Goal: Communication & Community: Answer question/provide support

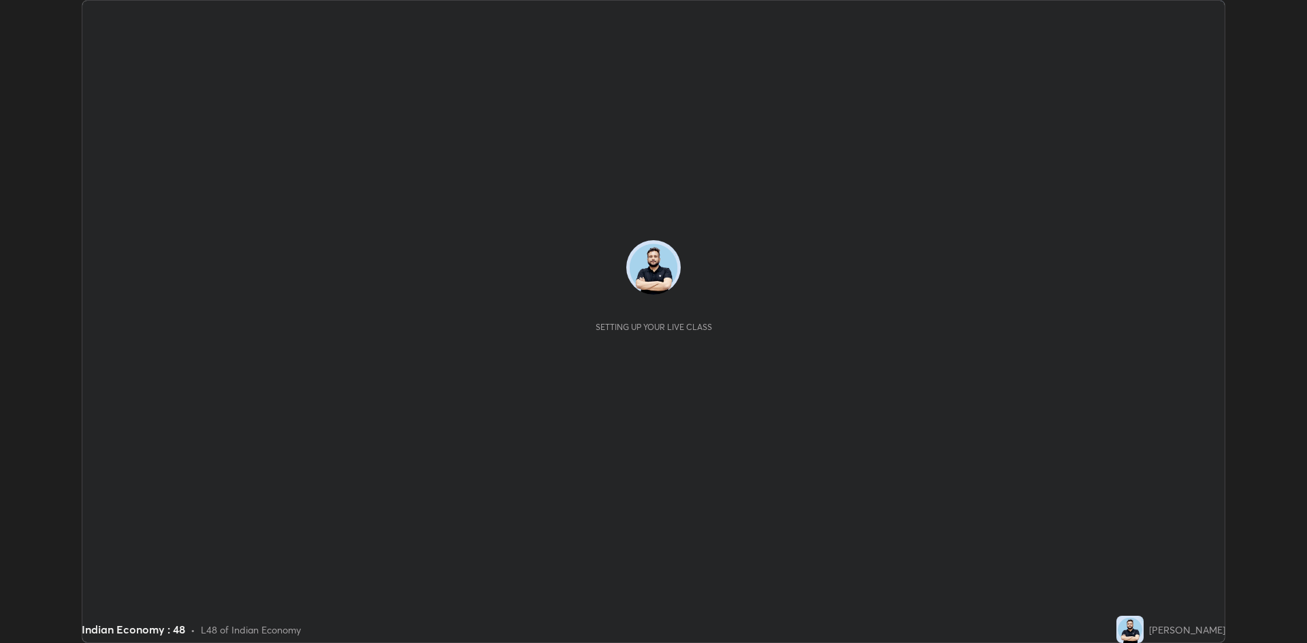
scroll to position [643, 1307]
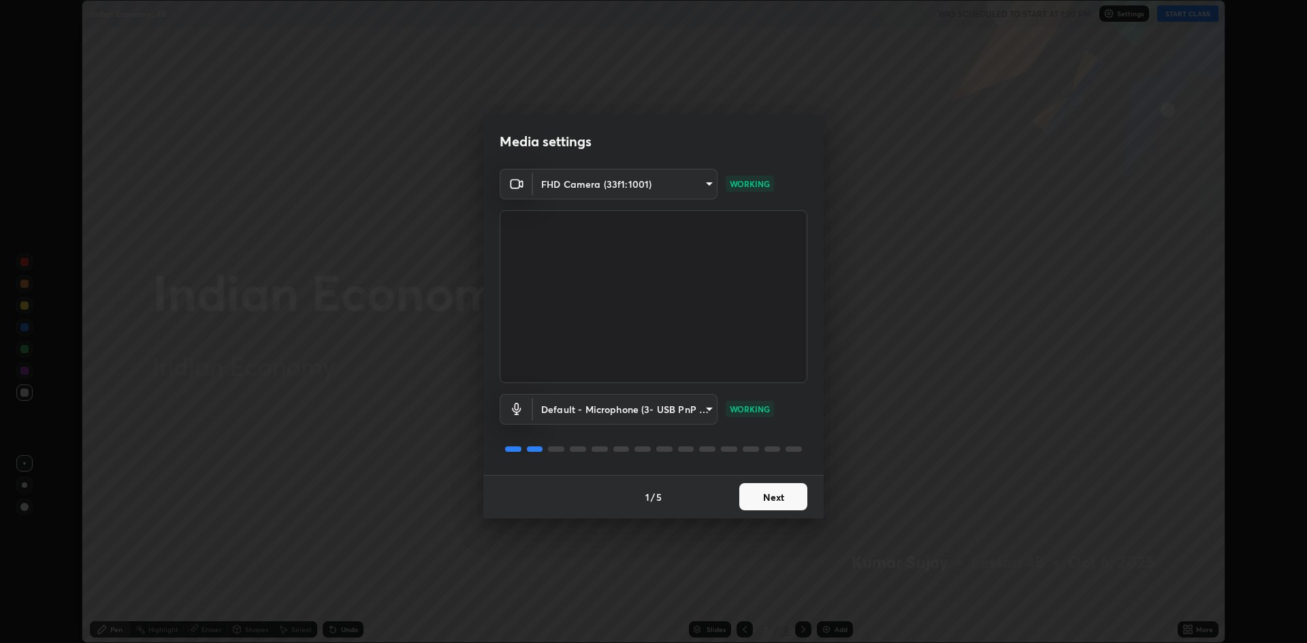
click at [786, 486] on button "Next" at bounding box center [773, 496] width 68 height 27
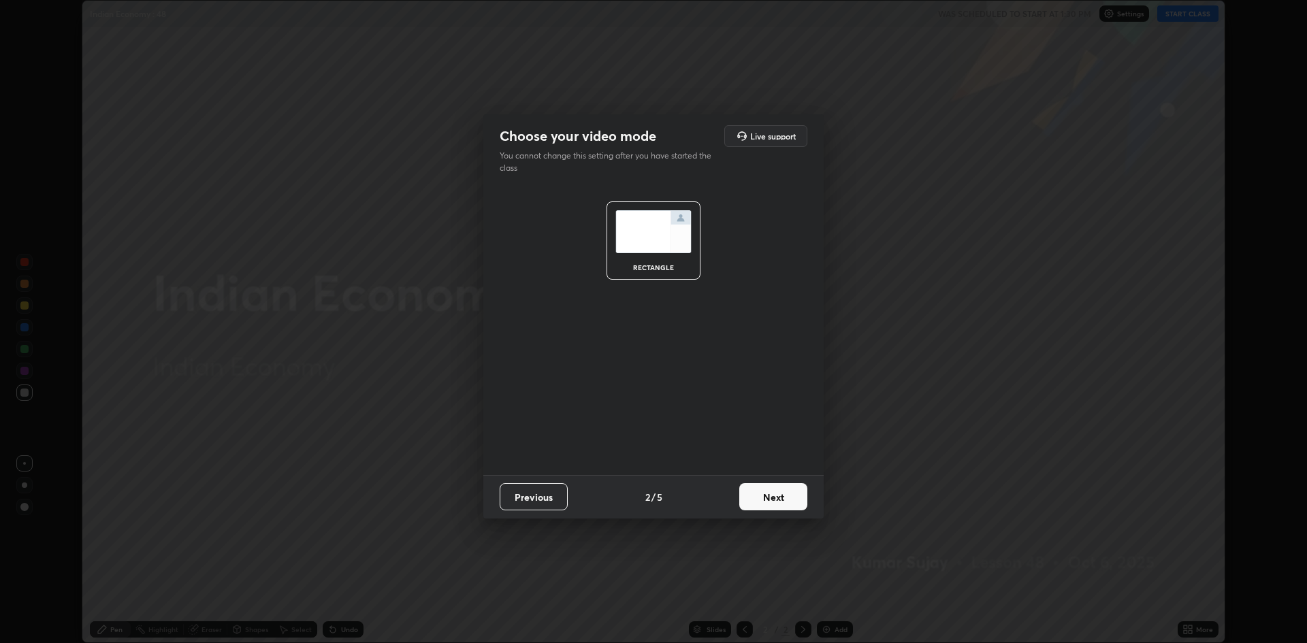
click at [782, 498] on button "Next" at bounding box center [773, 496] width 68 height 27
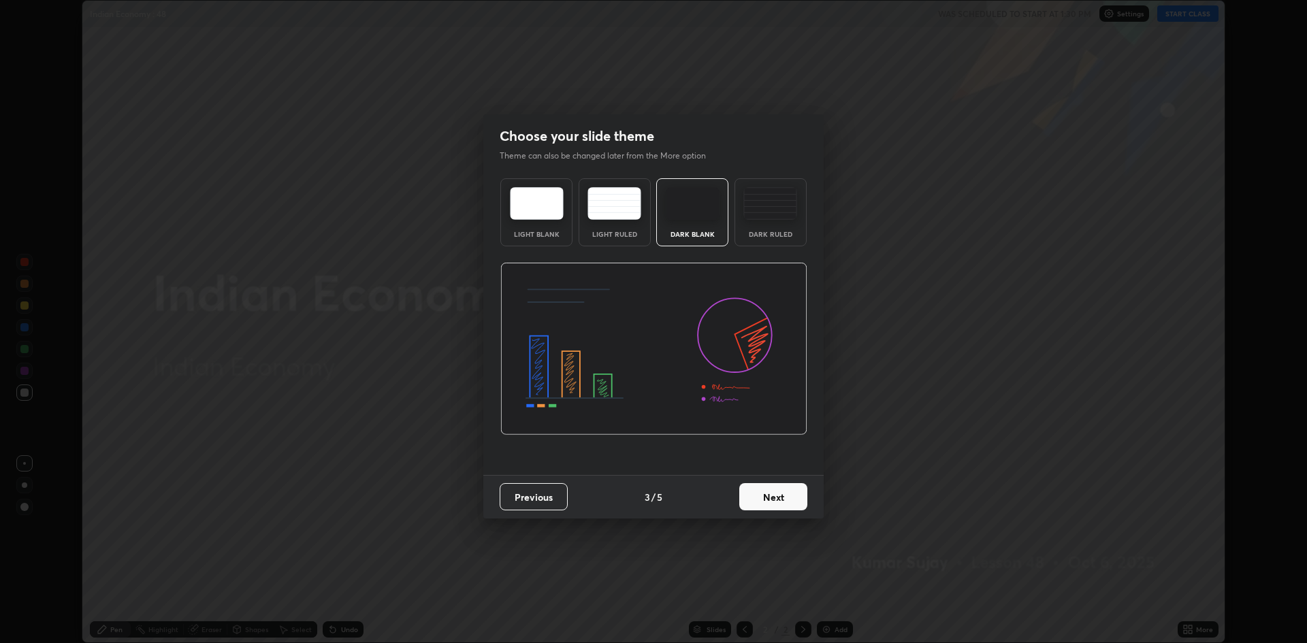
click at [786, 500] on button "Next" at bounding box center [773, 496] width 68 height 27
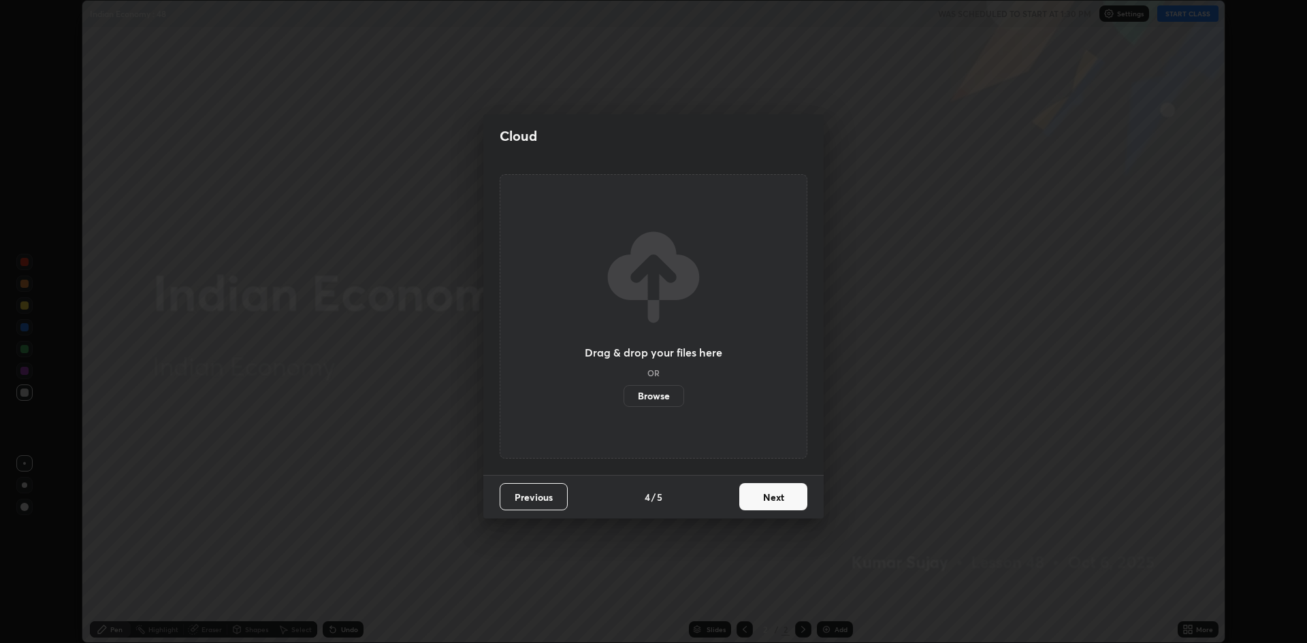
click at [789, 498] on button "Next" at bounding box center [773, 496] width 68 height 27
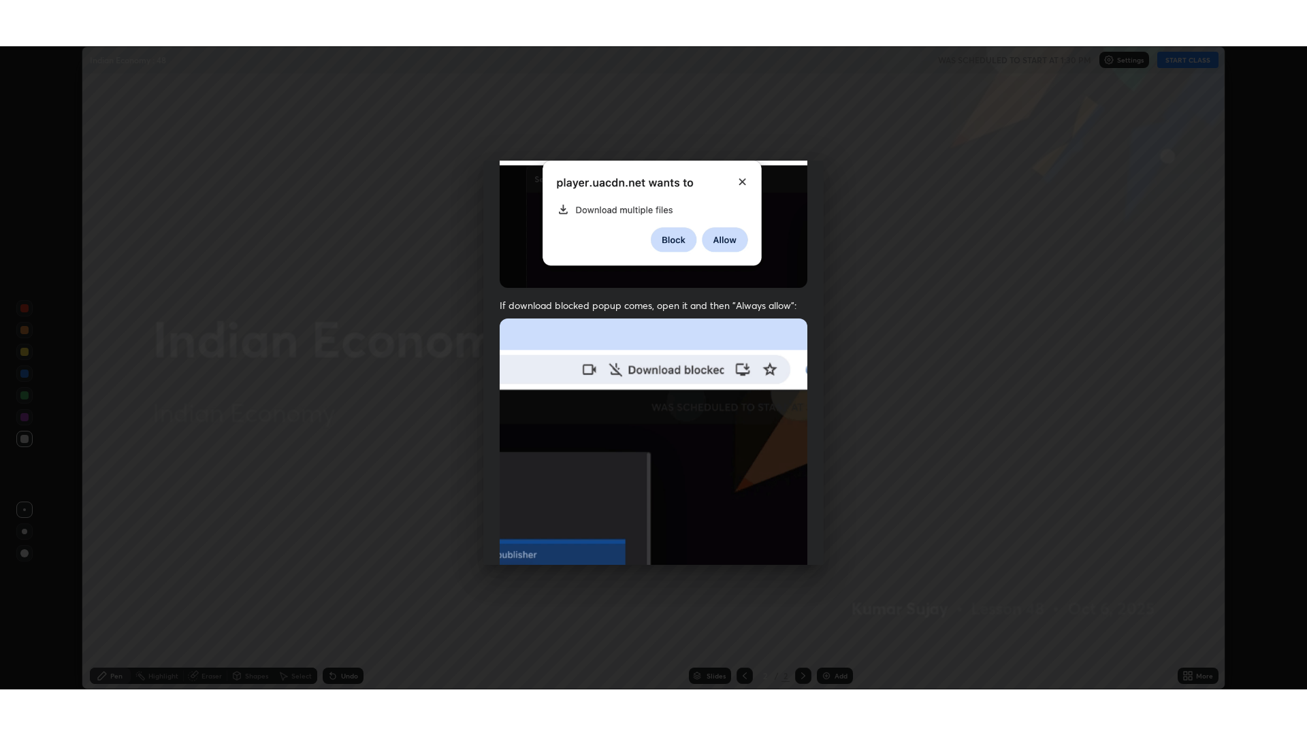
scroll to position [276, 0]
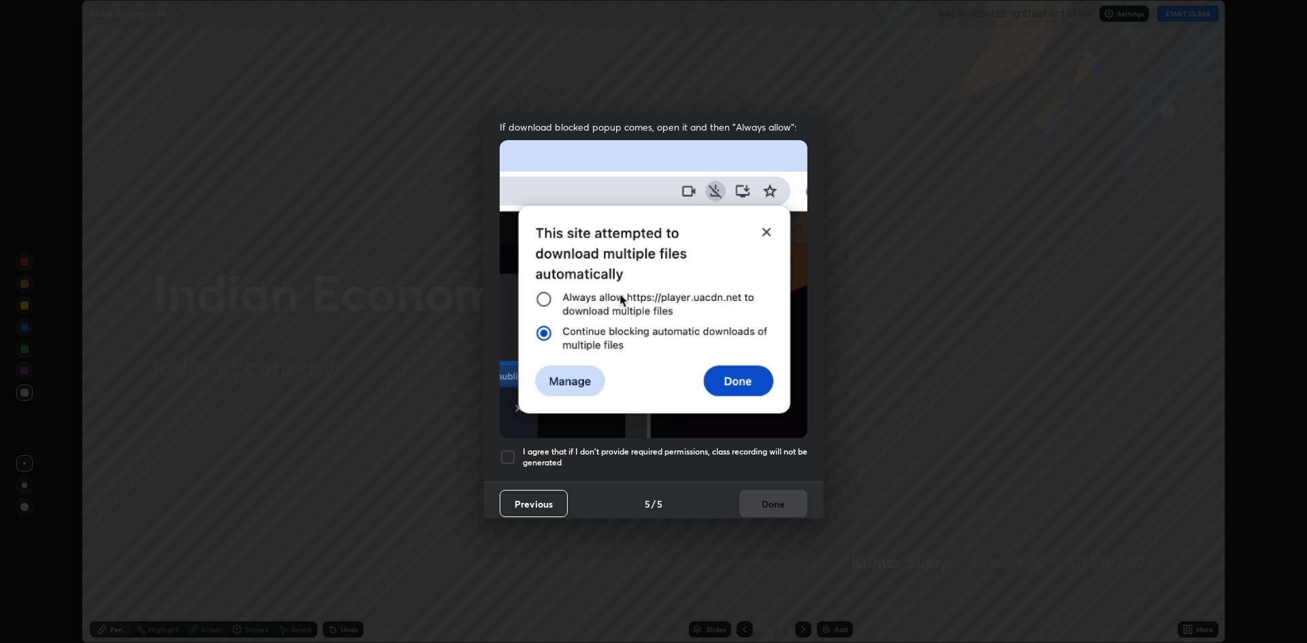
click at [509, 449] on div at bounding box center [508, 457] width 16 height 16
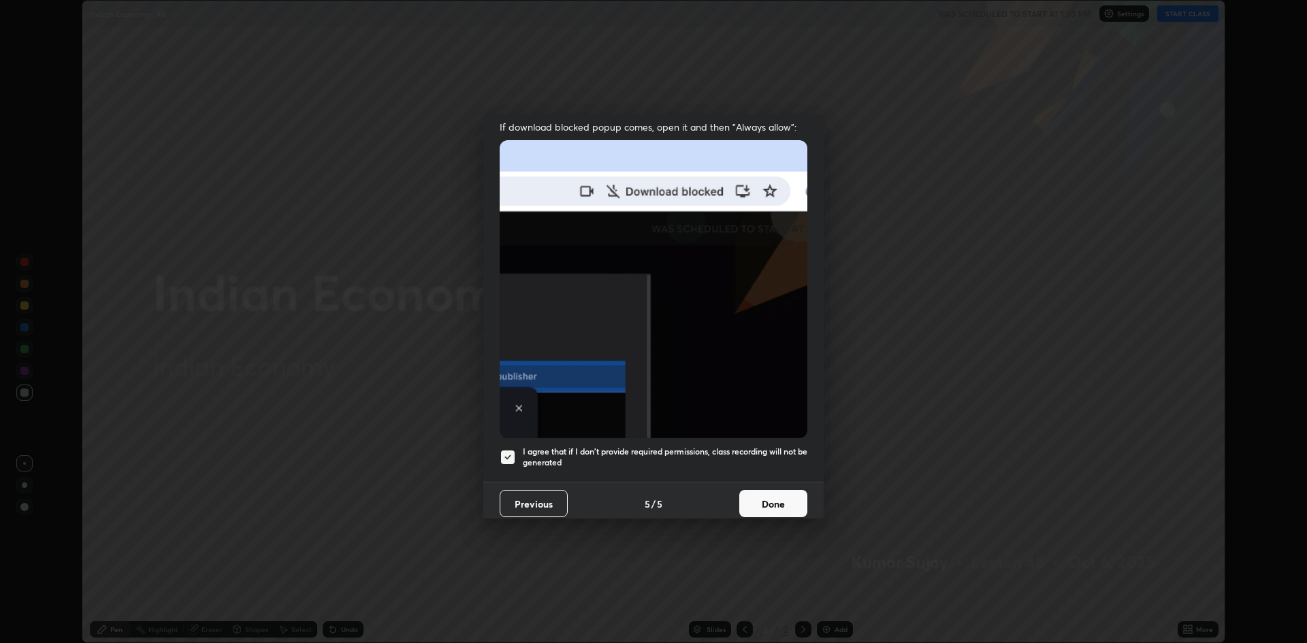
click at [748, 497] on button "Done" at bounding box center [773, 503] width 68 height 27
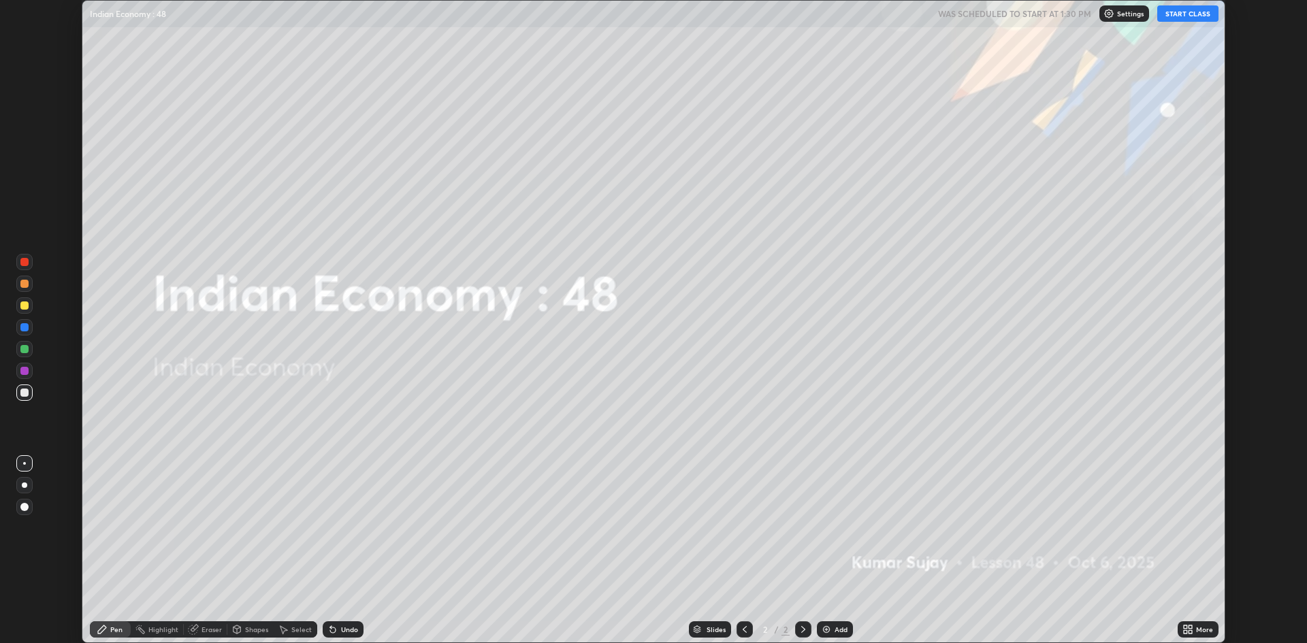
click at [1185, 627] on icon at bounding box center [1185, 627] width 3 height 3
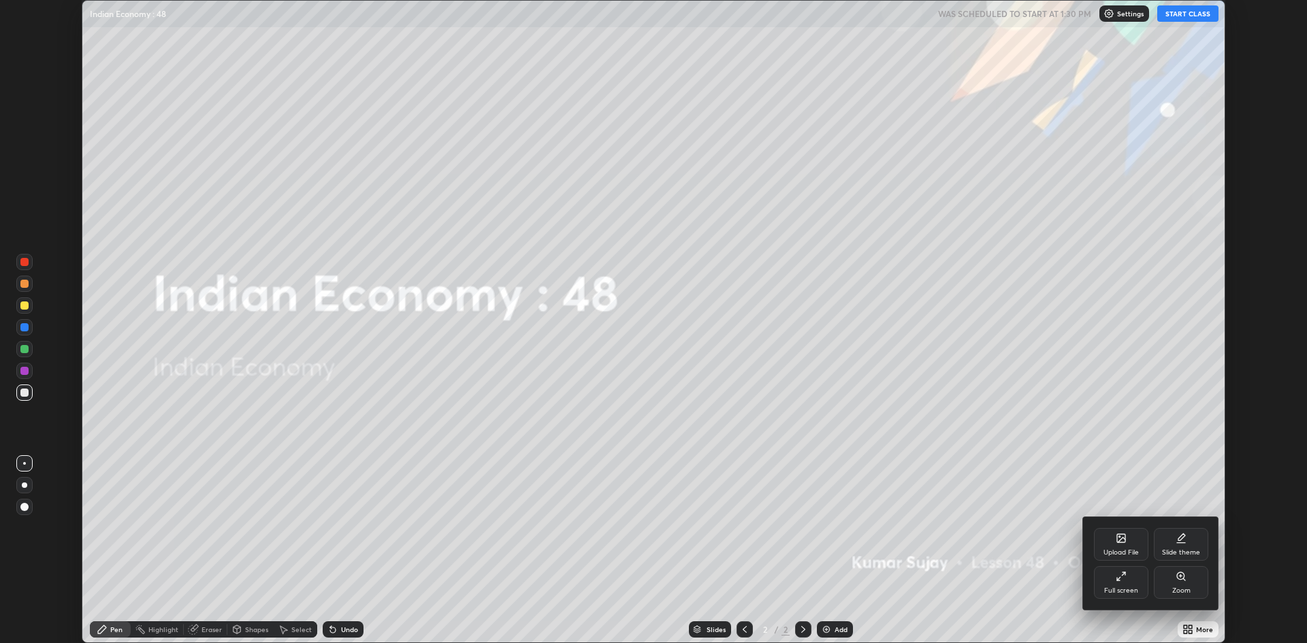
click at [1119, 584] on div "Full screen" at bounding box center [1121, 582] width 54 height 33
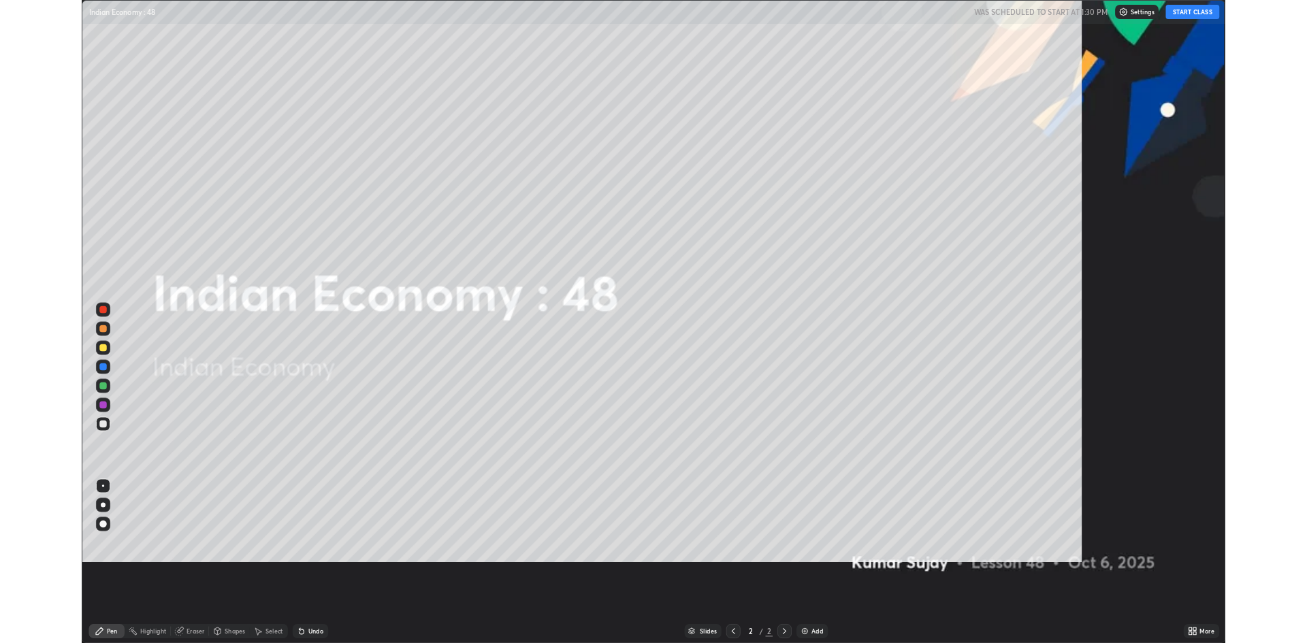
scroll to position [735, 1307]
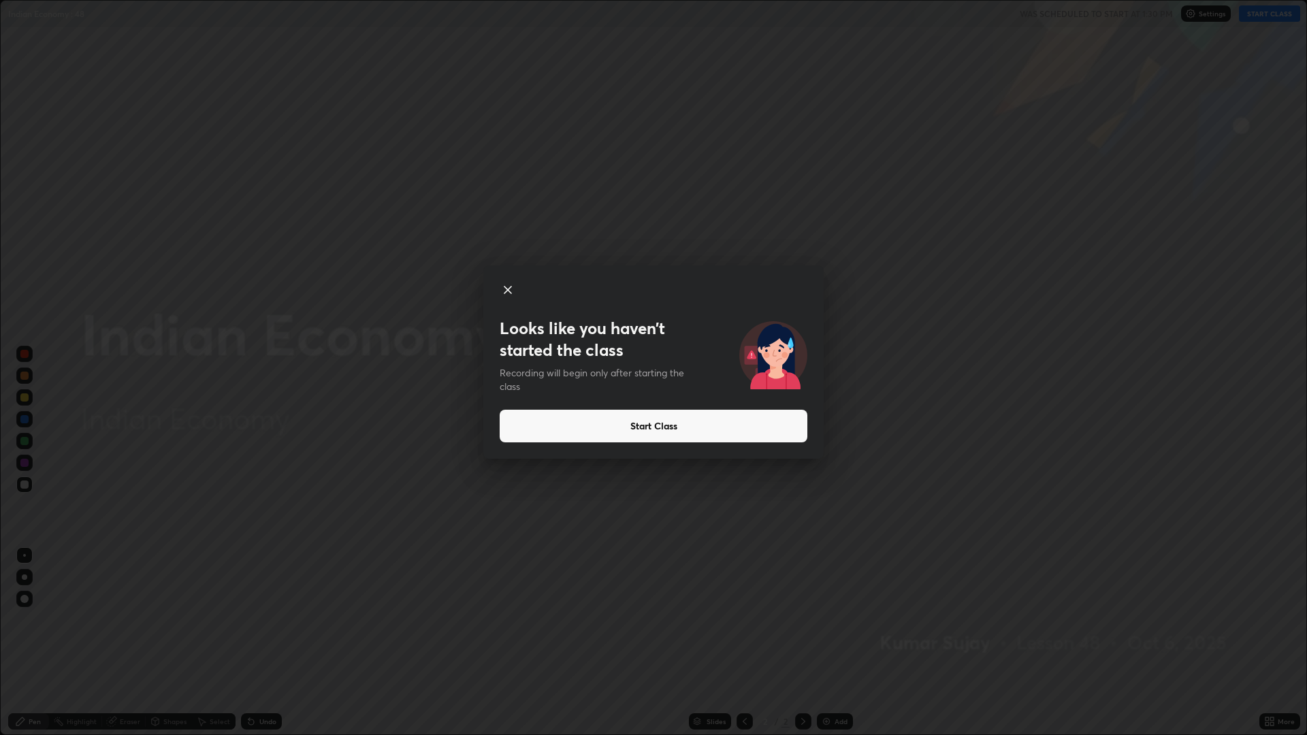
click at [677, 425] on button "Start Class" at bounding box center [654, 426] width 308 height 33
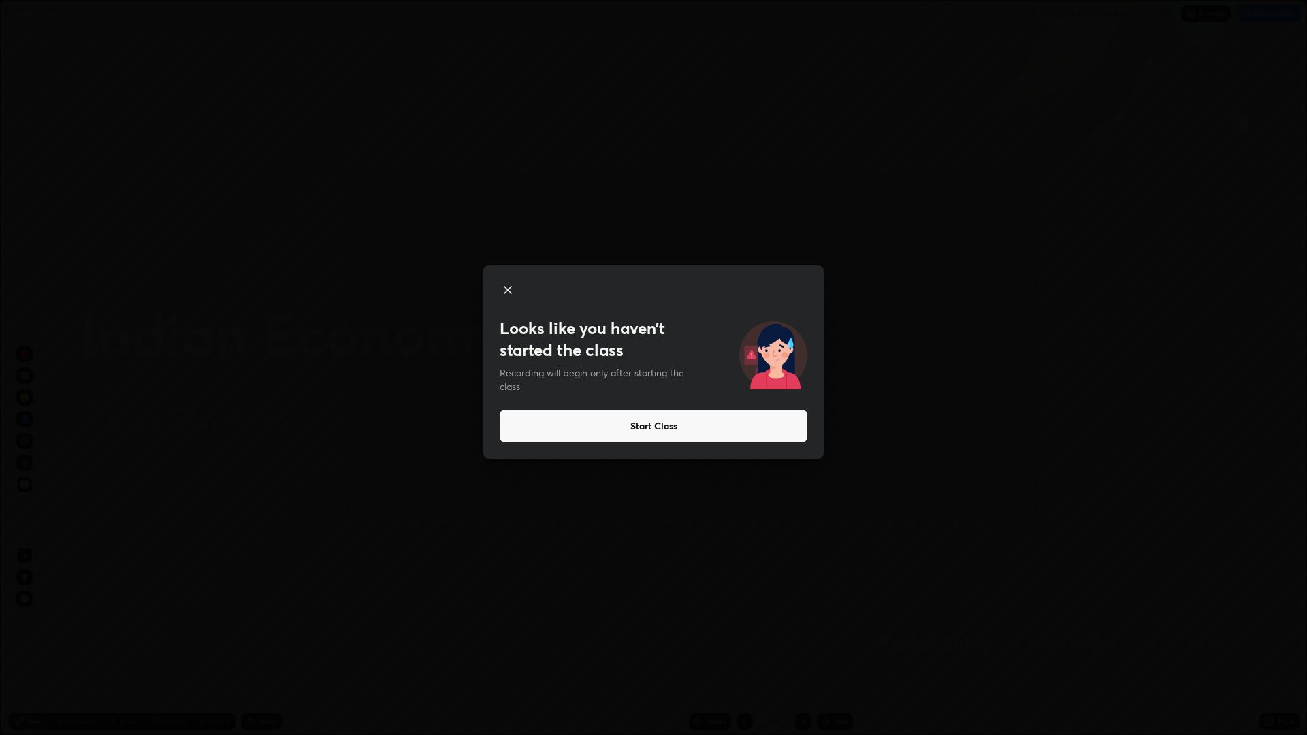
click at [677, 425] on button "Start Class" at bounding box center [654, 426] width 308 height 33
click at [692, 428] on button "Start Class" at bounding box center [654, 426] width 308 height 33
click at [692, 425] on button "Start Class" at bounding box center [654, 426] width 308 height 33
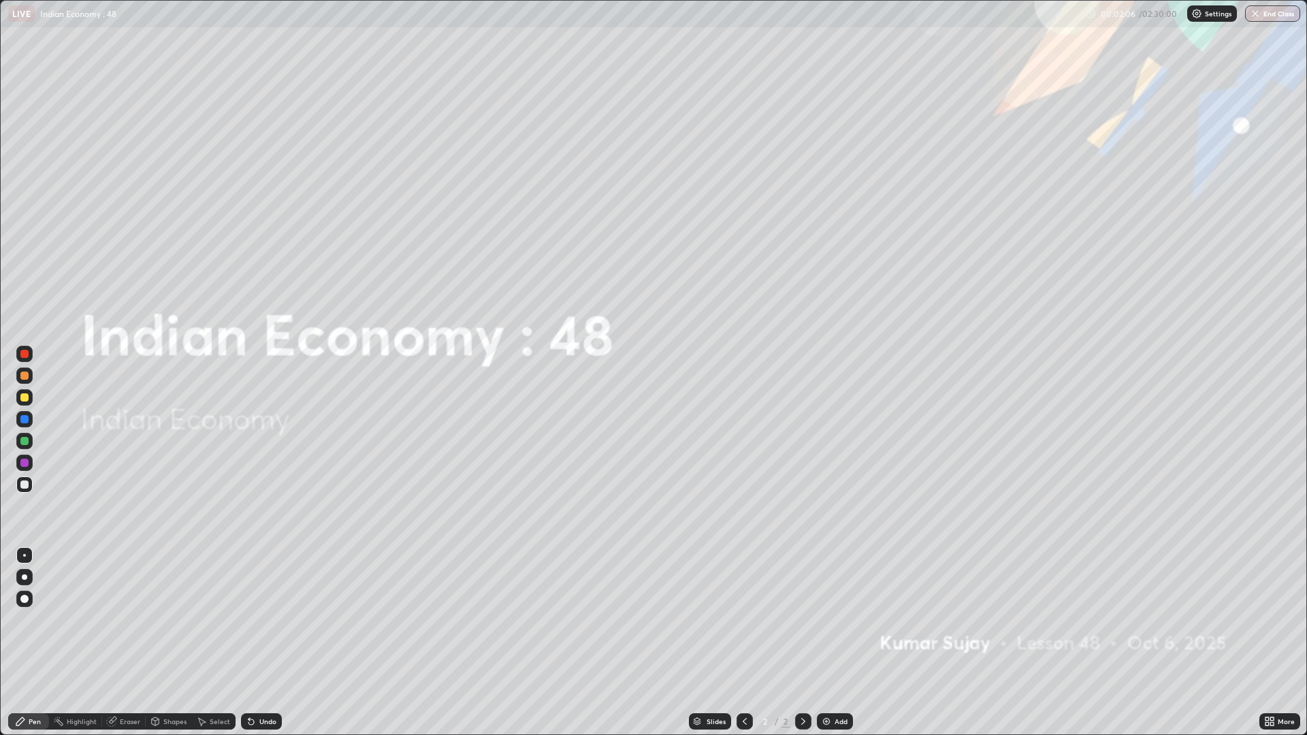
click at [1283, 643] on div "More" at bounding box center [1286, 721] width 17 height 7
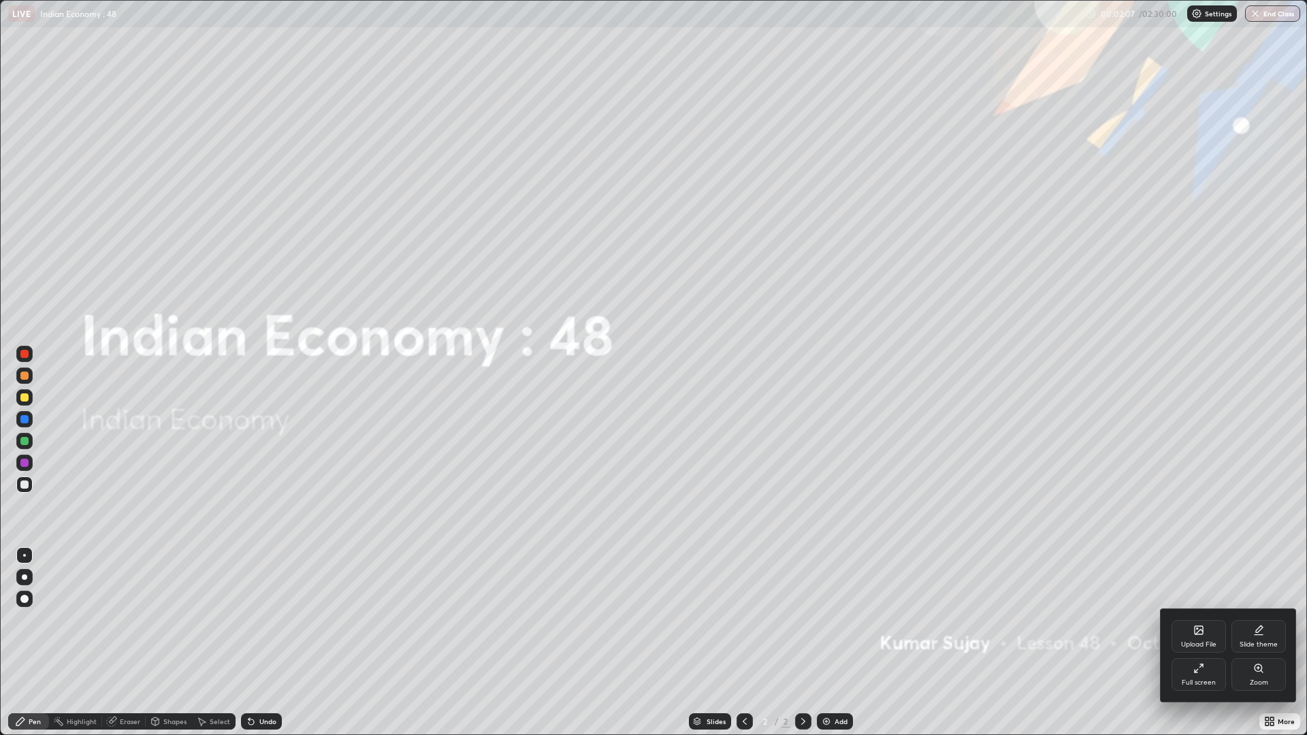
click at [1210, 643] on div "Full screen" at bounding box center [1199, 682] width 34 height 7
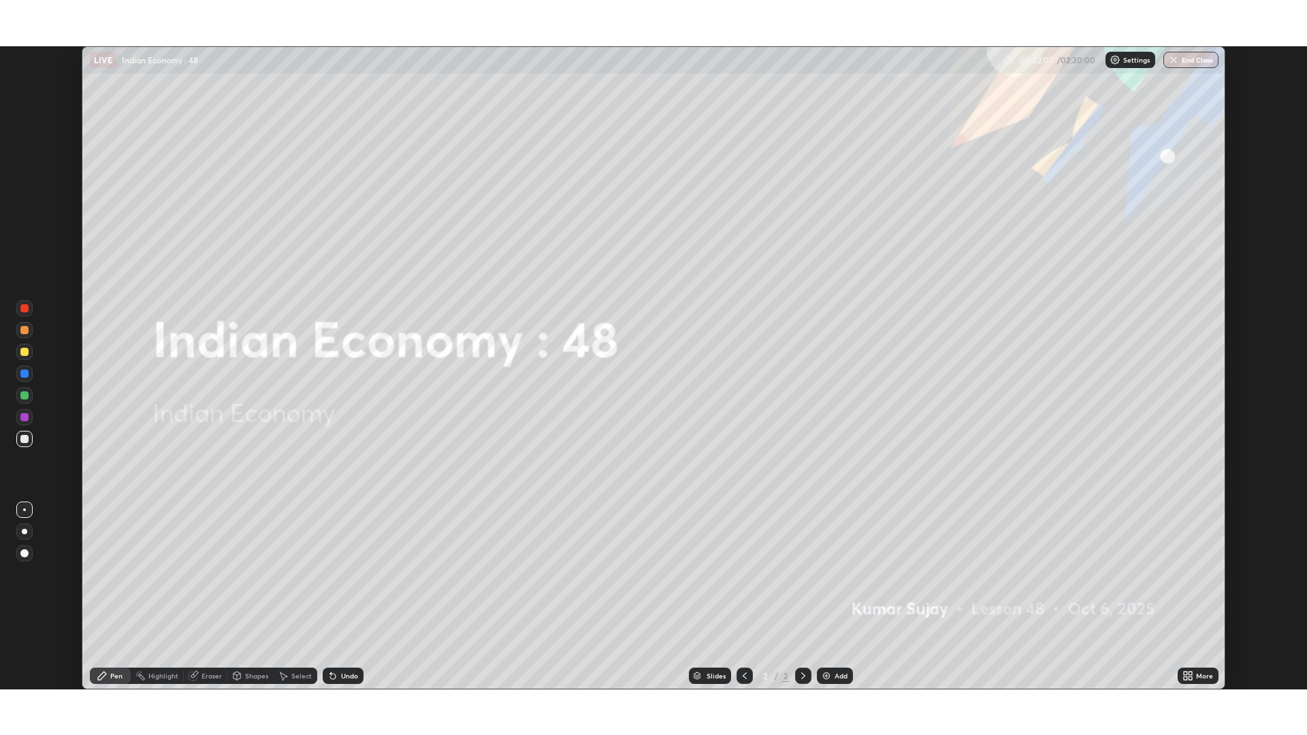
scroll to position [67440, 66776]
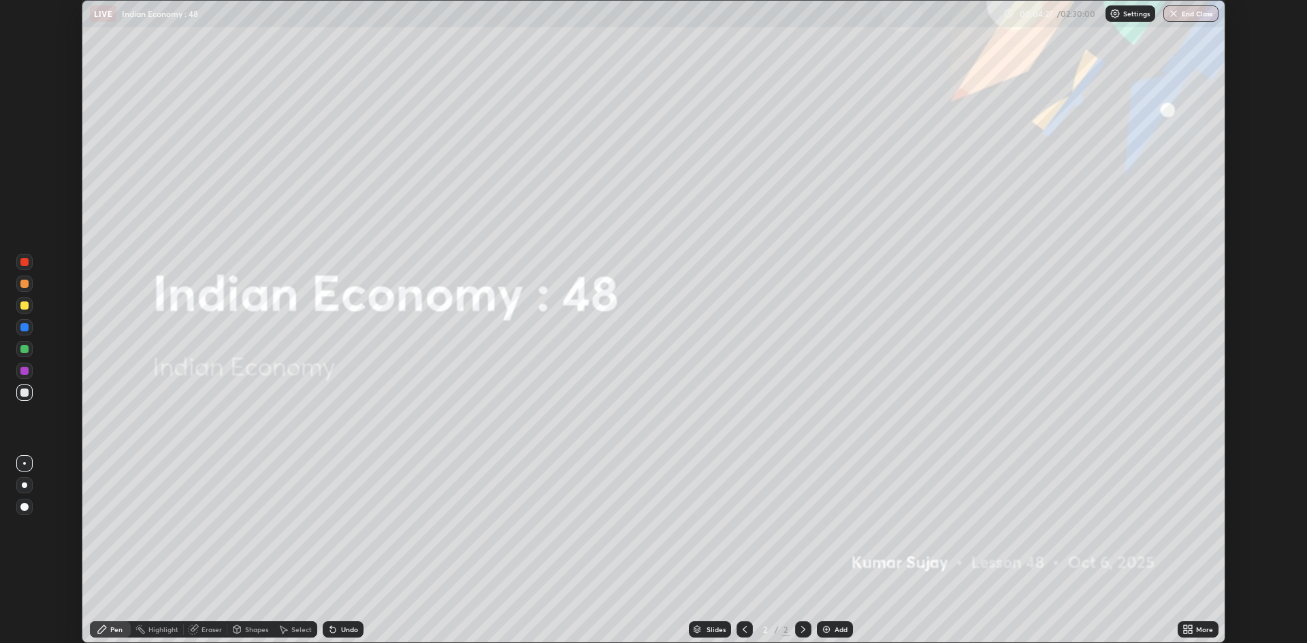
click at [1190, 627] on icon at bounding box center [1190, 627] width 3 height 3
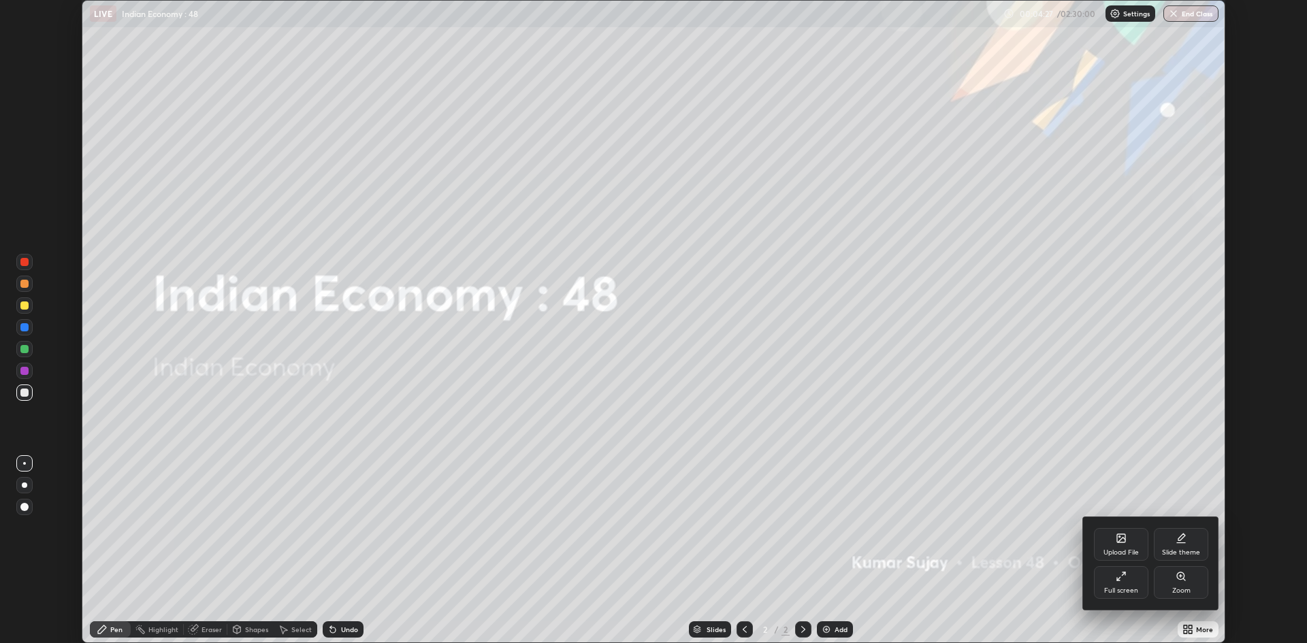
click at [1097, 573] on div "Full screen" at bounding box center [1121, 582] width 54 height 33
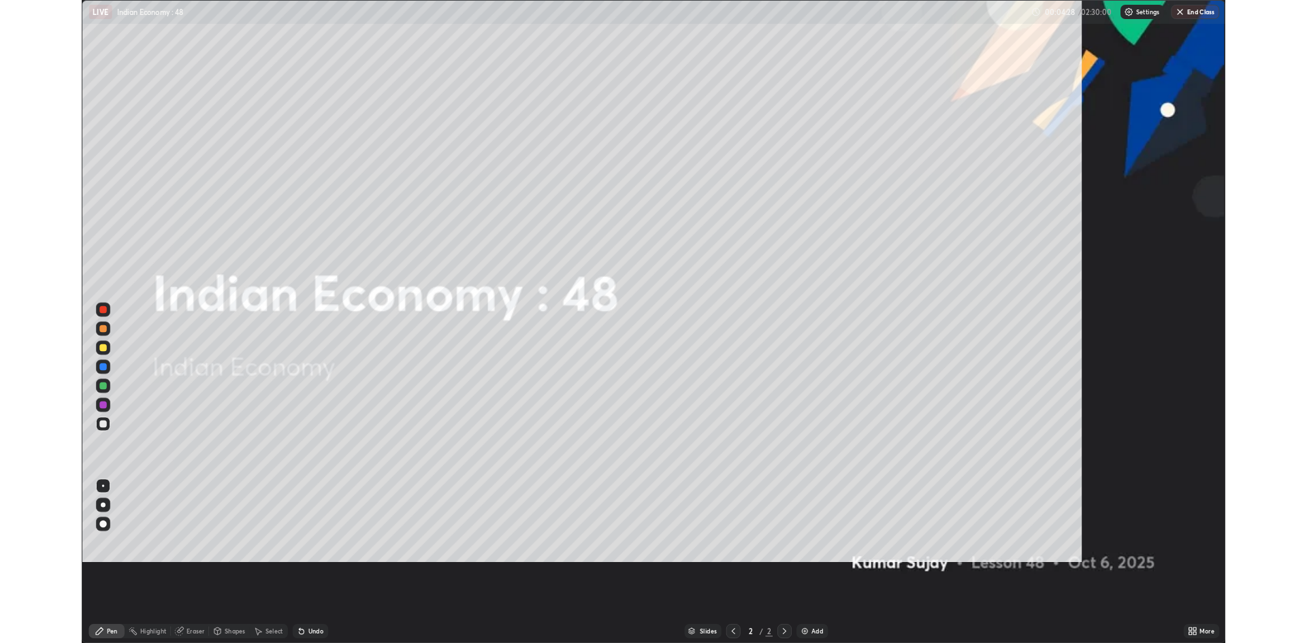
scroll to position [735, 1307]
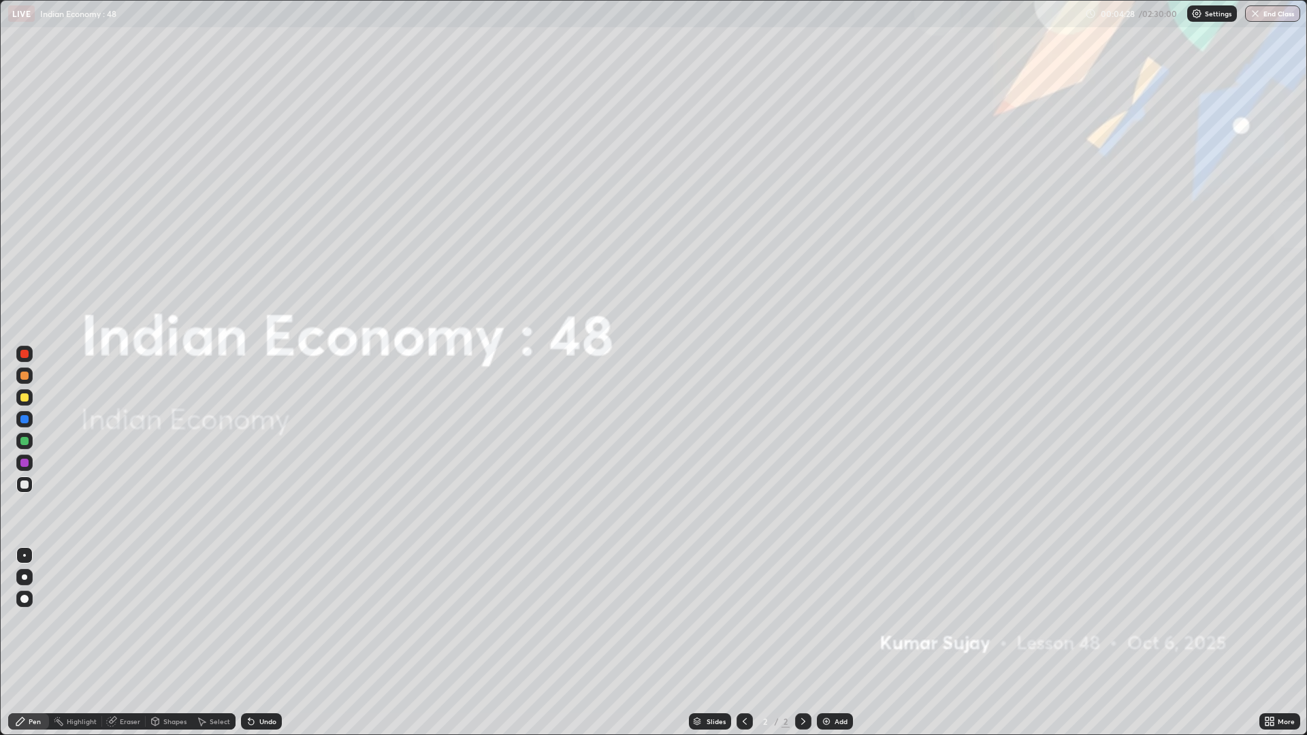
click at [831, 643] on div "Add" at bounding box center [835, 722] width 36 height 16
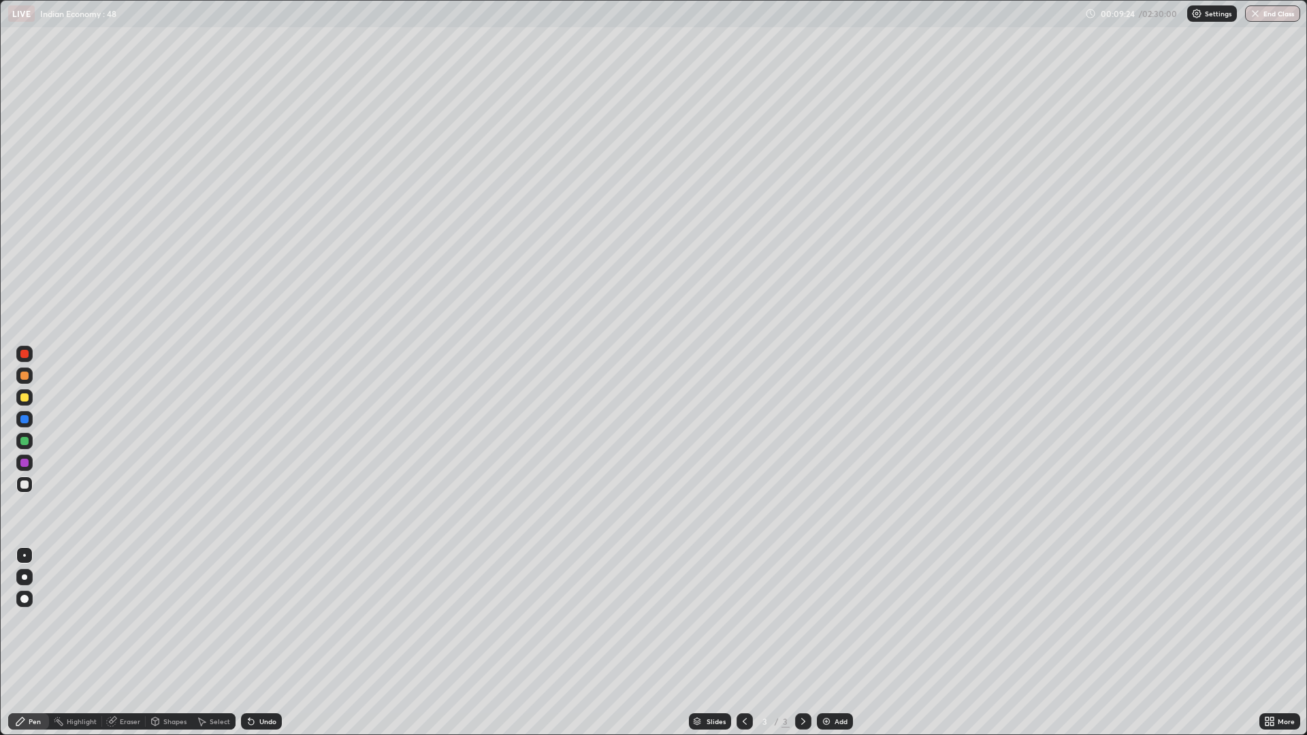
click at [29, 396] on div at bounding box center [24, 397] width 16 height 16
click at [25, 398] on div at bounding box center [24, 398] width 8 height 8
click at [1267, 643] on icon at bounding box center [1267, 719] width 3 height 3
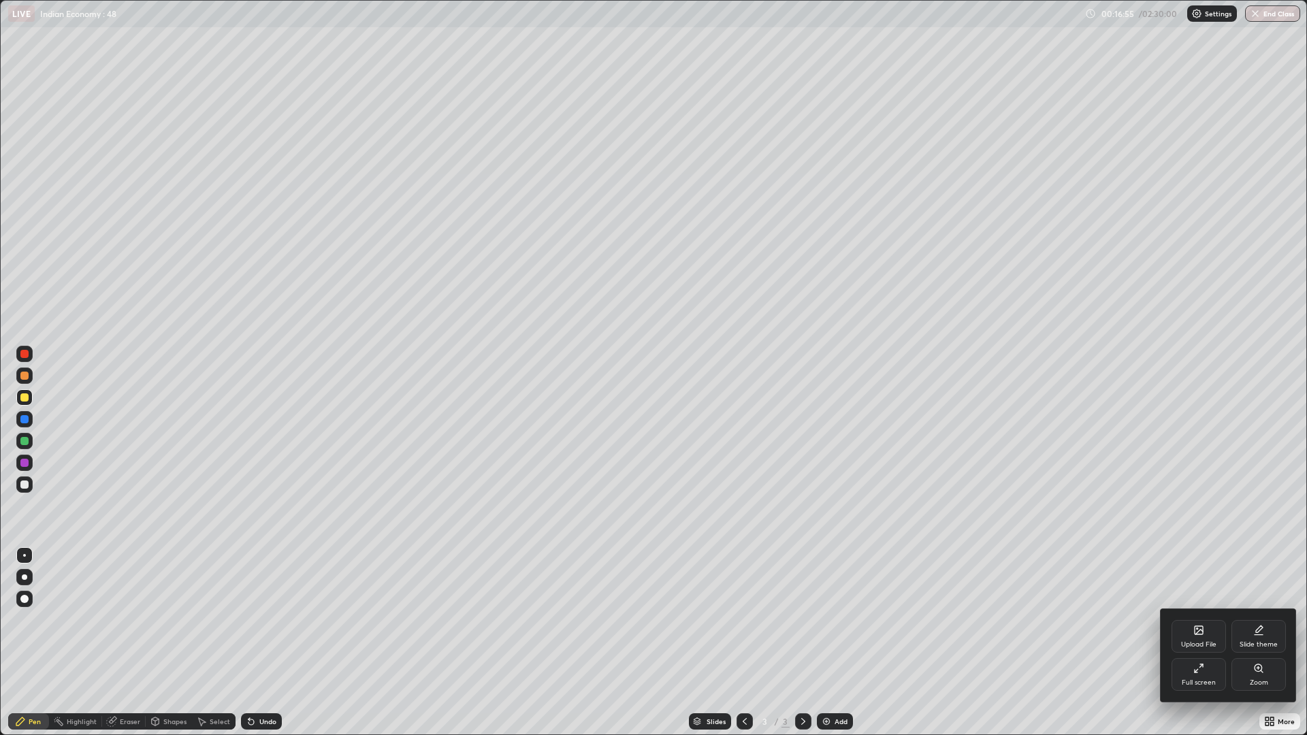
click at [1202, 643] on icon at bounding box center [1198, 668] width 11 height 11
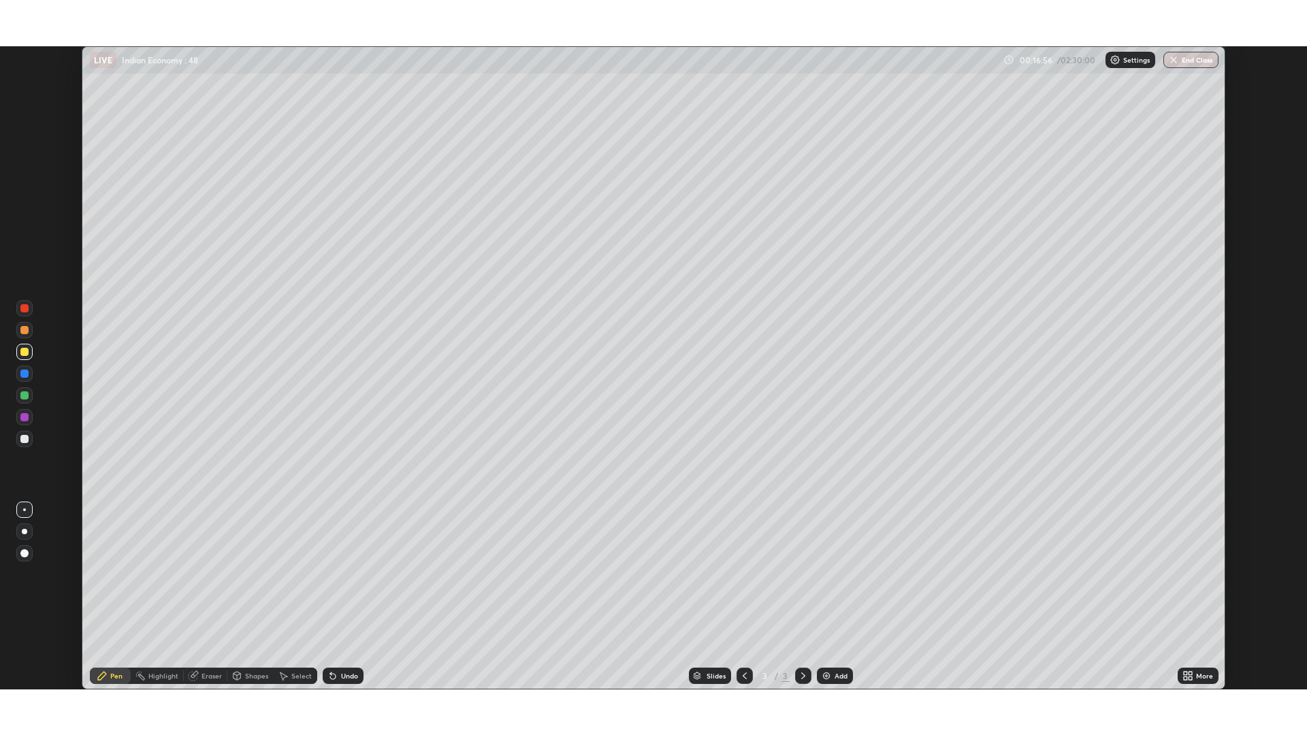
scroll to position [67440, 66776]
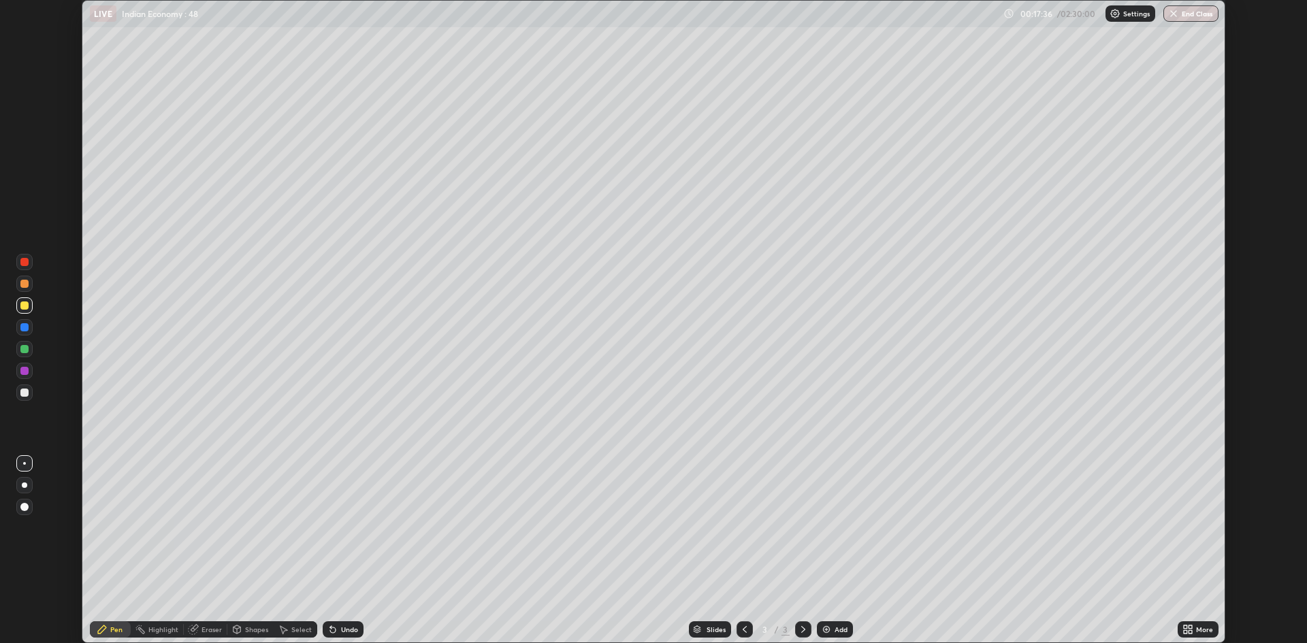
click at [1190, 626] on icon at bounding box center [1190, 627] width 3 height 3
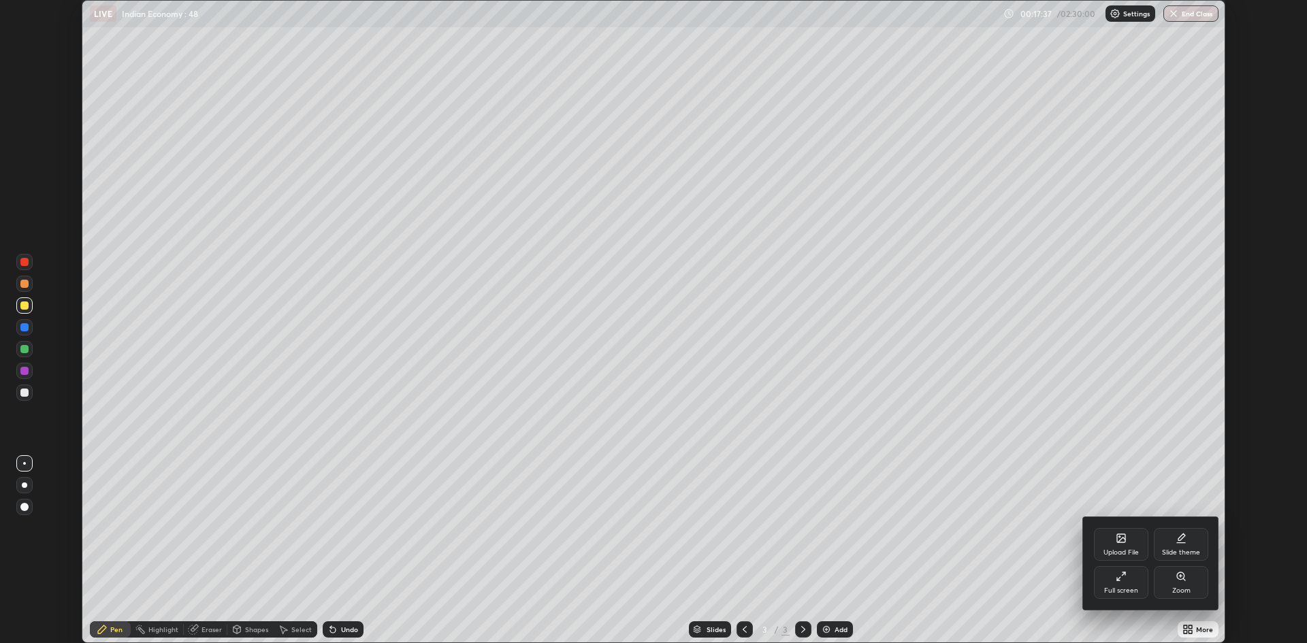
click at [1102, 579] on div "Full screen" at bounding box center [1121, 582] width 54 height 33
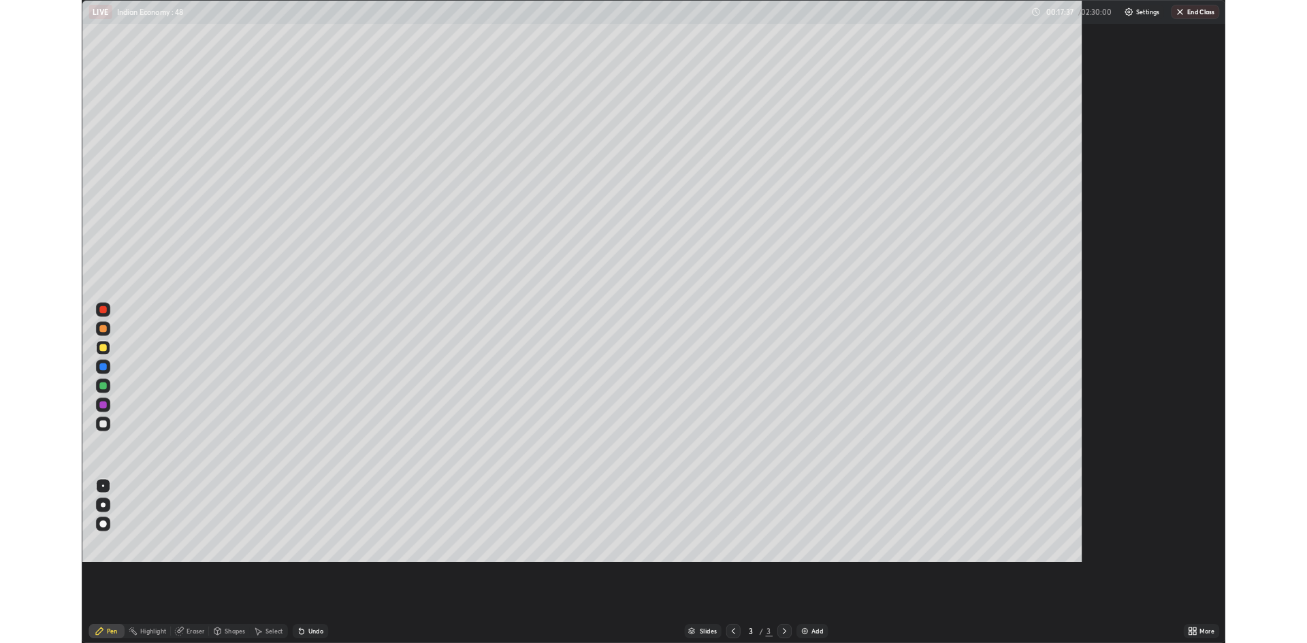
scroll to position [735, 1307]
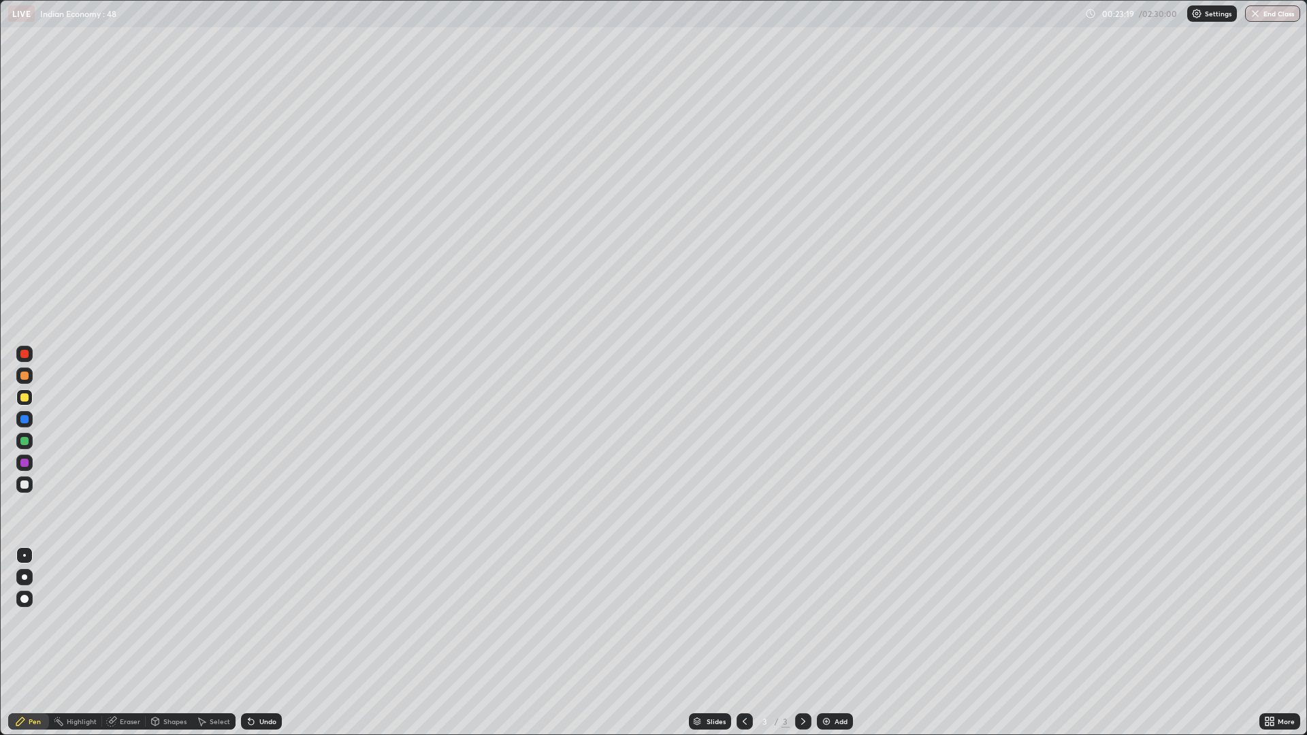
click at [844, 643] on div "Add" at bounding box center [835, 722] width 36 height 16
click at [845, 643] on div "Add" at bounding box center [835, 722] width 36 height 16
click at [1272, 643] on icon at bounding box center [1271, 723] width 3 height 3
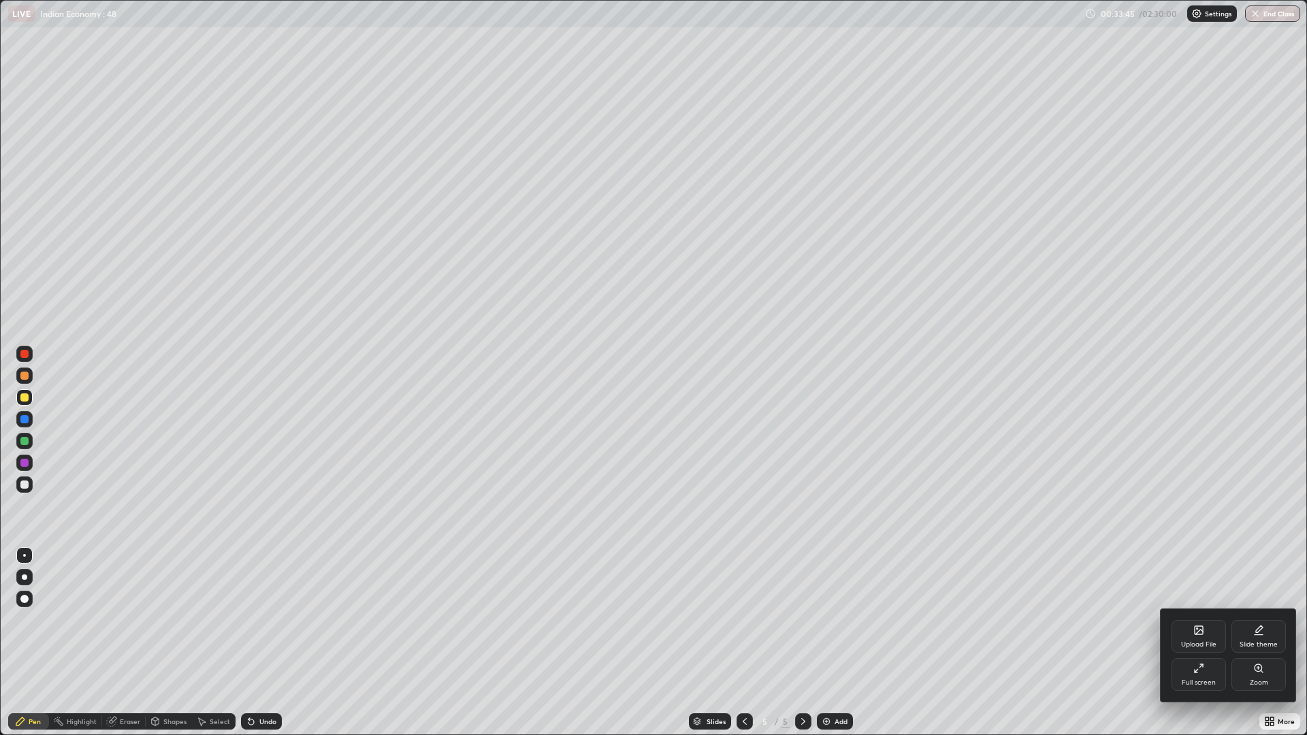
click at [1213, 643] on div "Full screen" at bounding box center [1199, 682] width 34 height 7
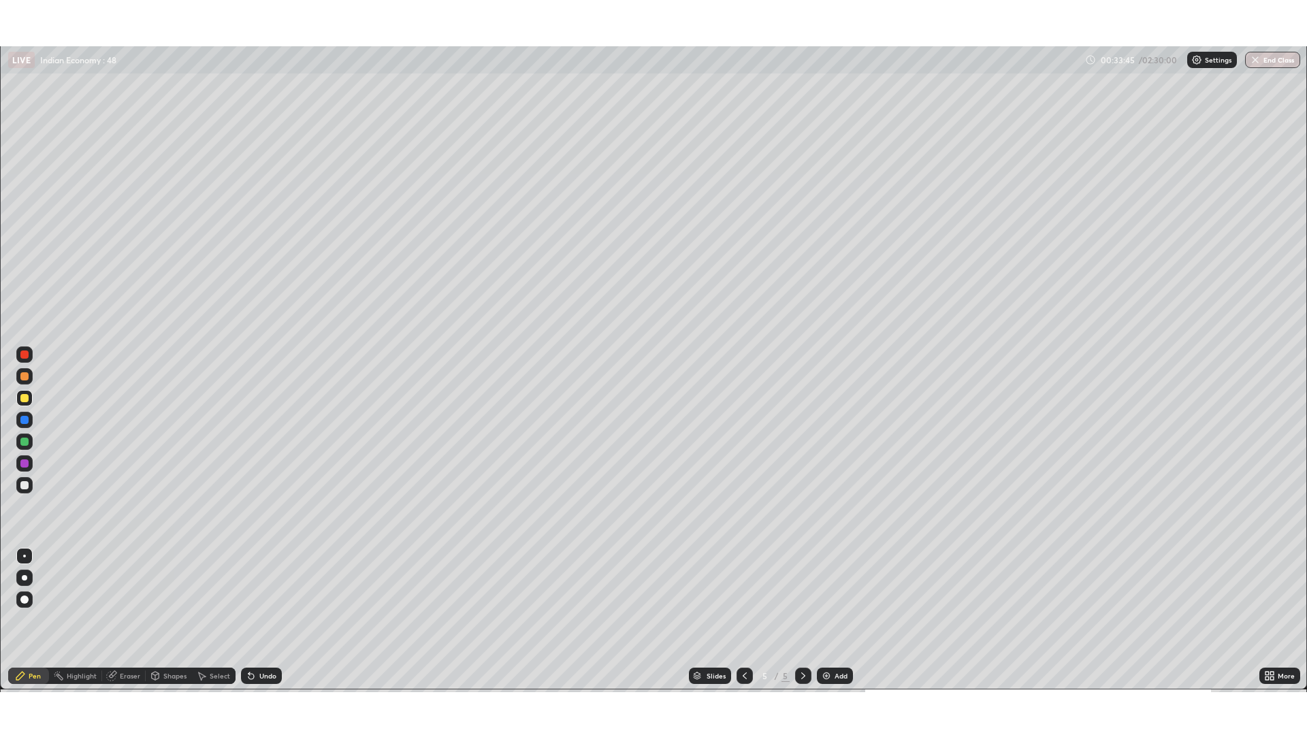
scroll to position [67440, 66776]
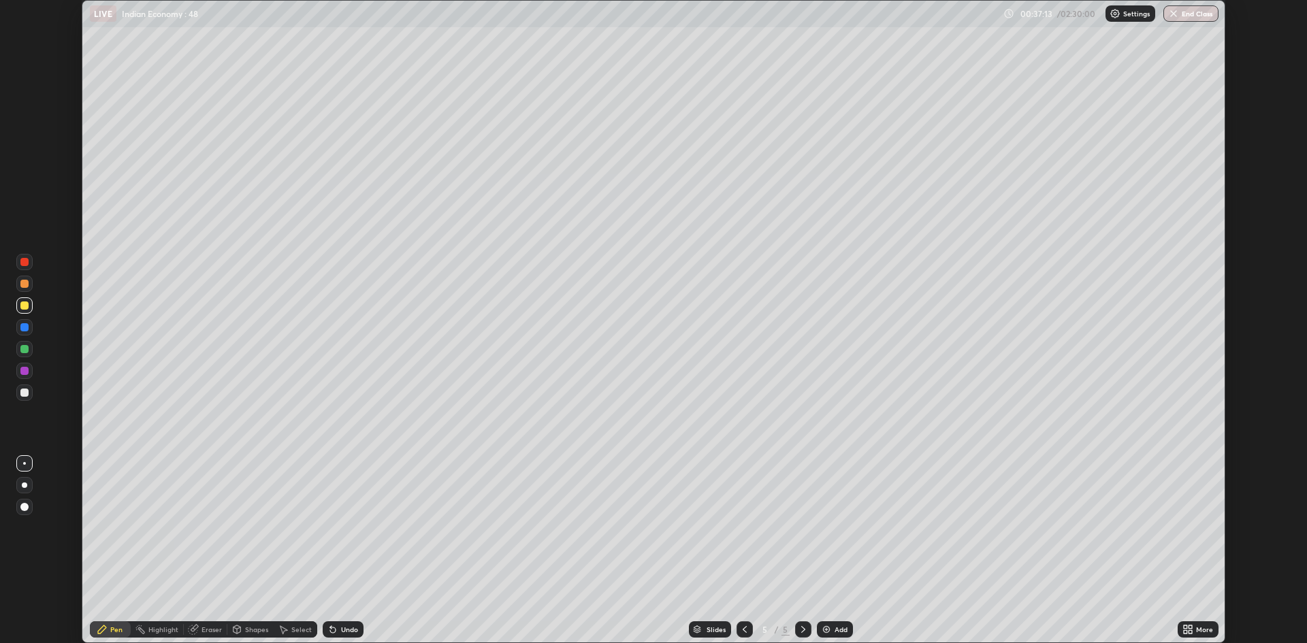
click at [1185, 627] on icon at bounding box center [1185, 627] width 3 height 3
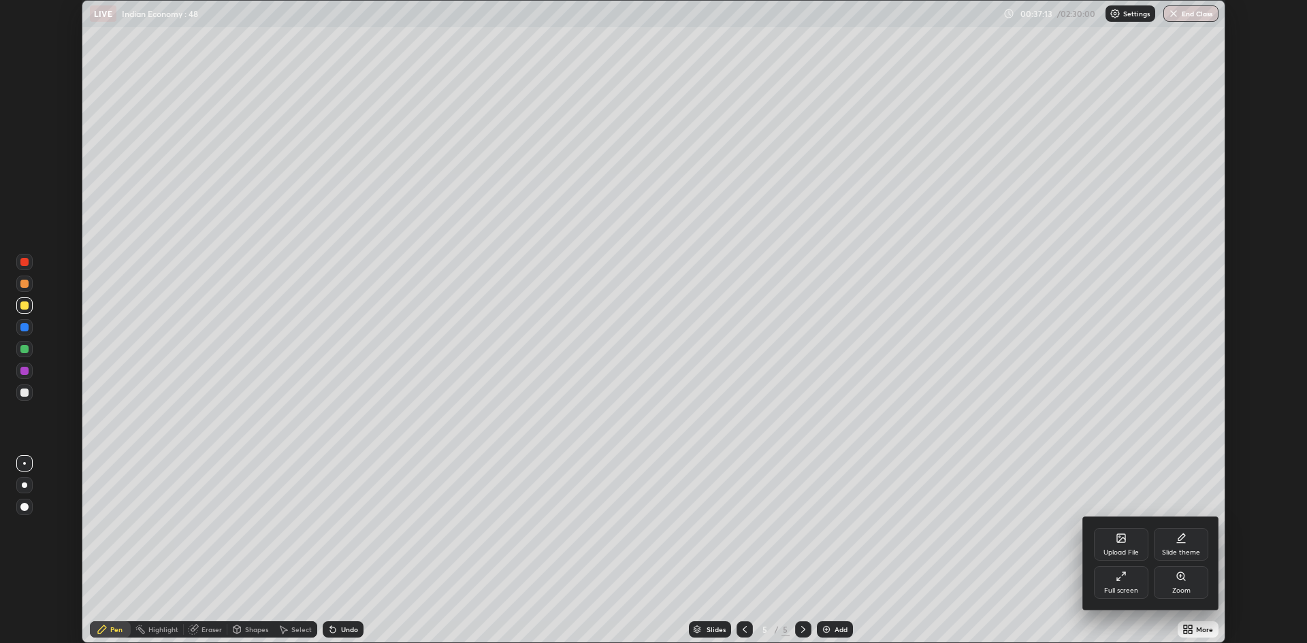
click at [1102, 585] on div "Full screen" at bounding box center [1121, 582] width 54 height 33
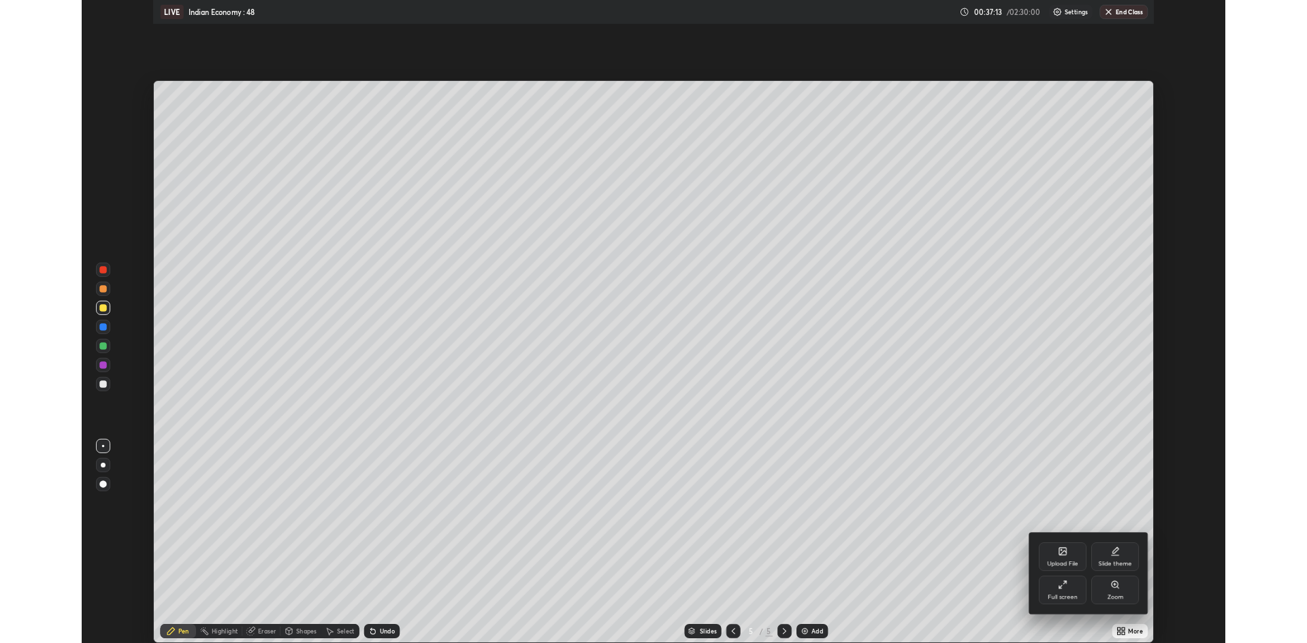
scroll to position [735, 1307]
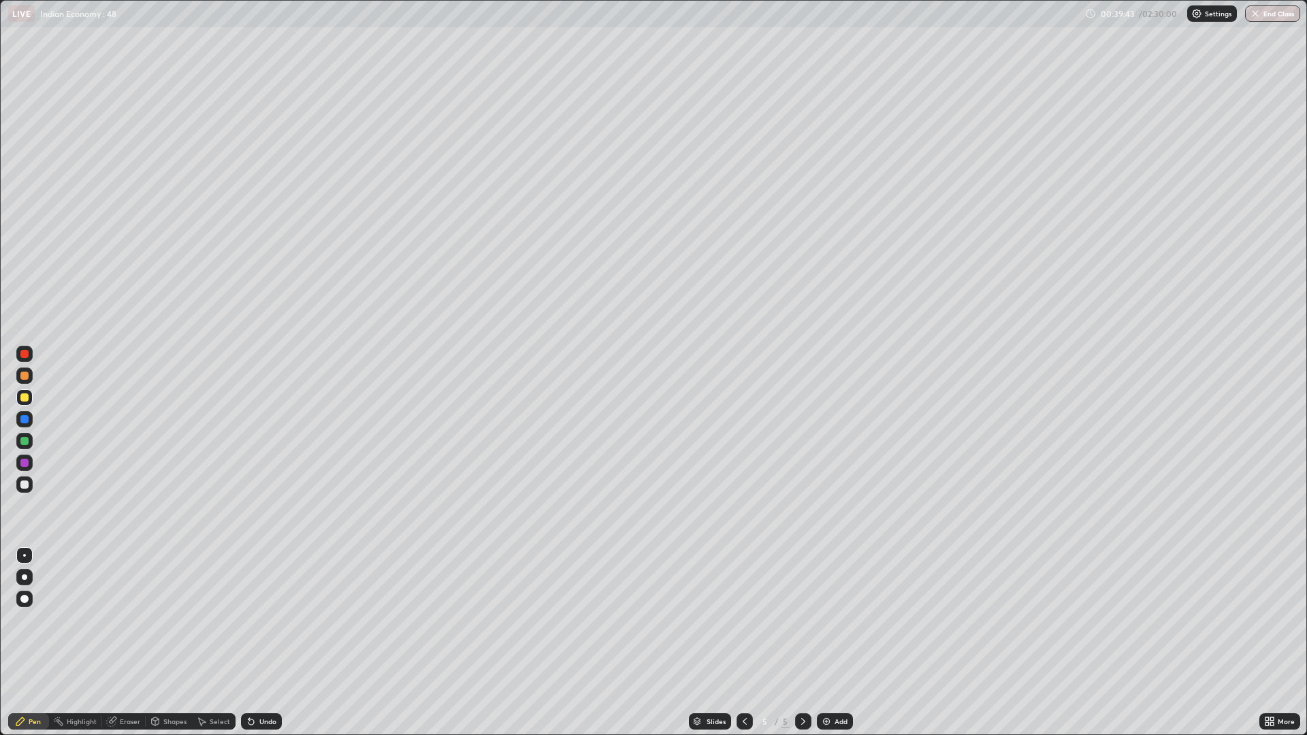
click at [837, 643] on div "Add" at bounding box center [835, 722] width 36 height 16
click at [31, 486] on div at bounding box center [24, 485] width 16 height 16
click at [25, 485] on div at bounding box center [24, 485] width 8 height 8
click at [29, 598] on div at bounding box center [24, 599] width 16 height 16
click at [29, 599] on div at bounding box center [24, 599] width 16 height 16
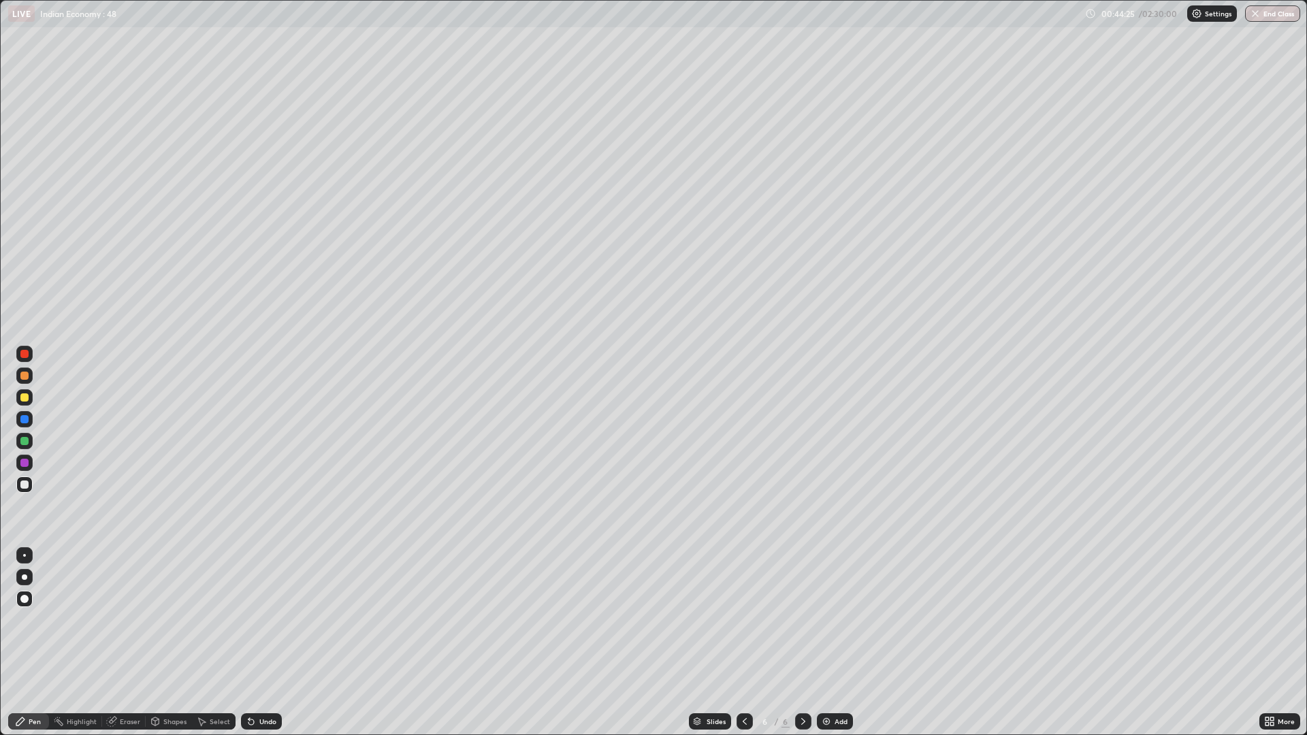
click at [826, 643] on img at bounding box center [826, 721] width 11 height 11
click at [1273, 643] on icon at bounding box center [1271, 719] width 3 height 3
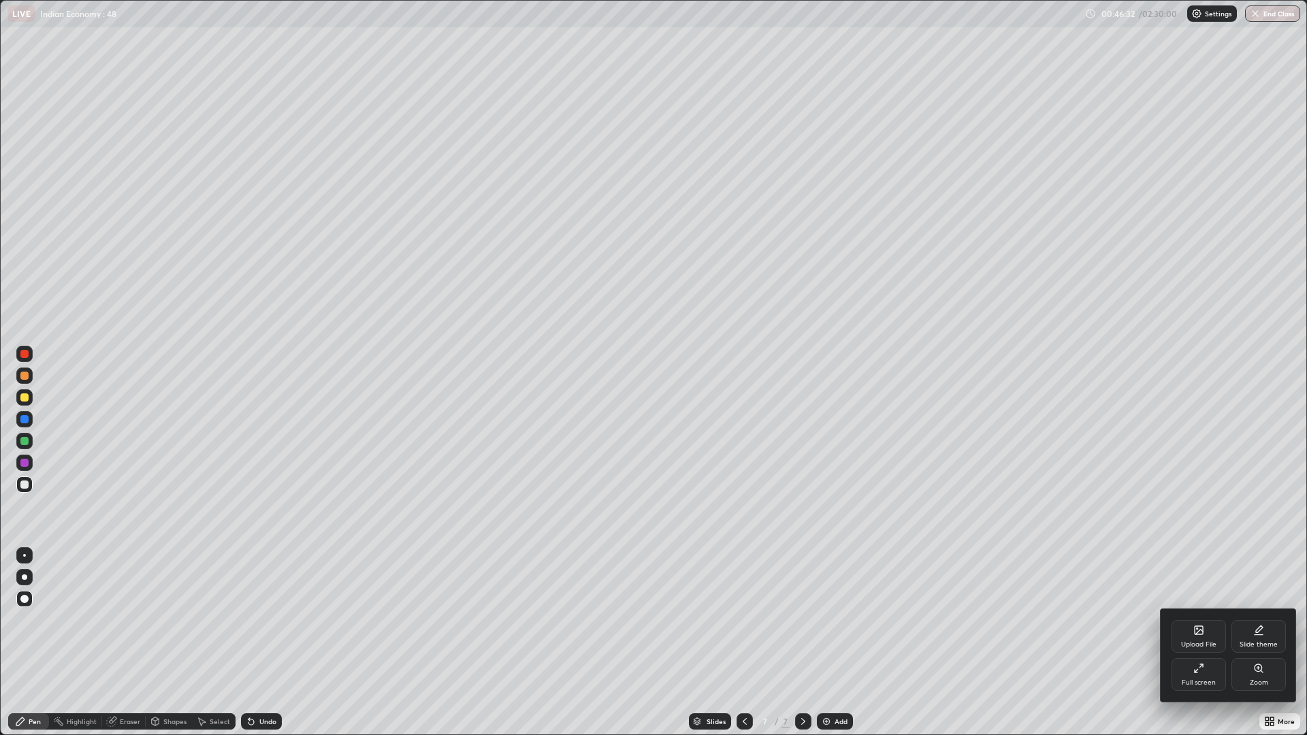
click at [468, 208] on div at bounding box center [653, 367] width 1307 height 735
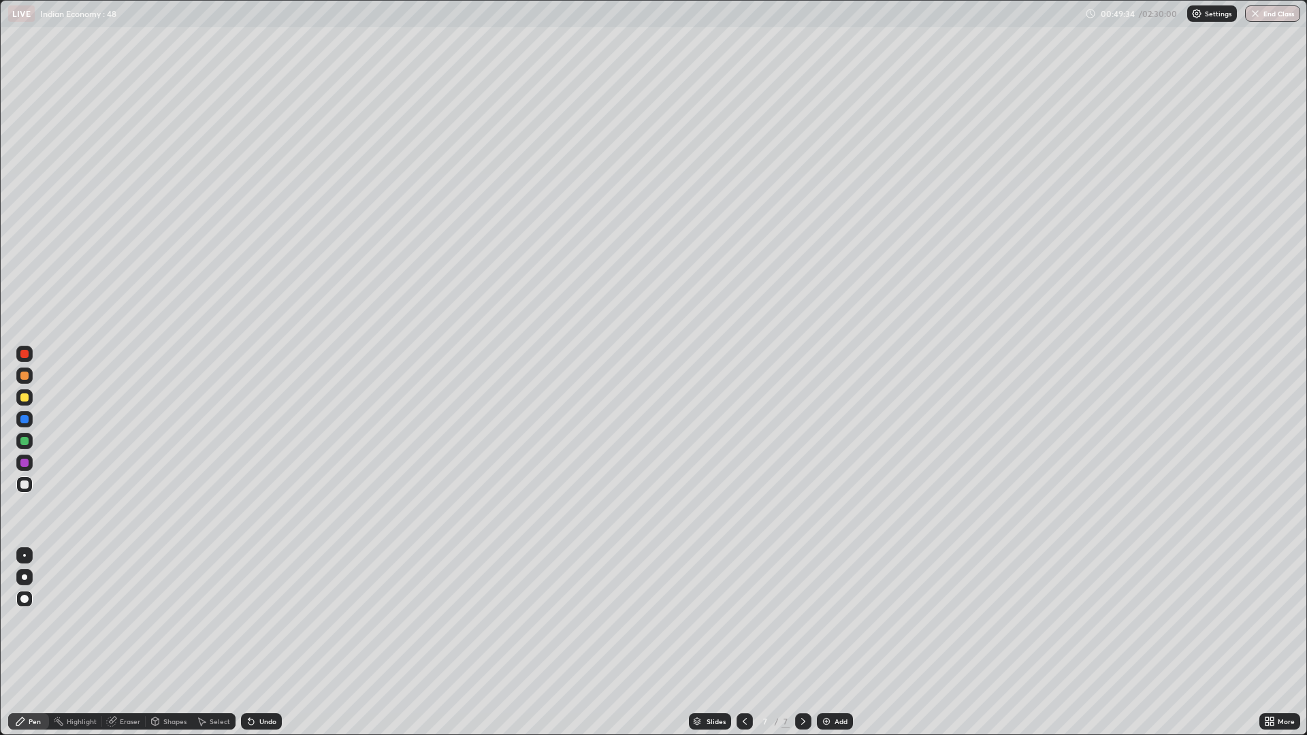
click at [747, 643] on icon at bounding box center [744, 721] width 11 height 11
click at [836, 643] on div "Add" at bounding box center [841, 721] width 13 height 7
click at [1272, 643] on icon at bounding box center [1271, 719] width 3 height 3
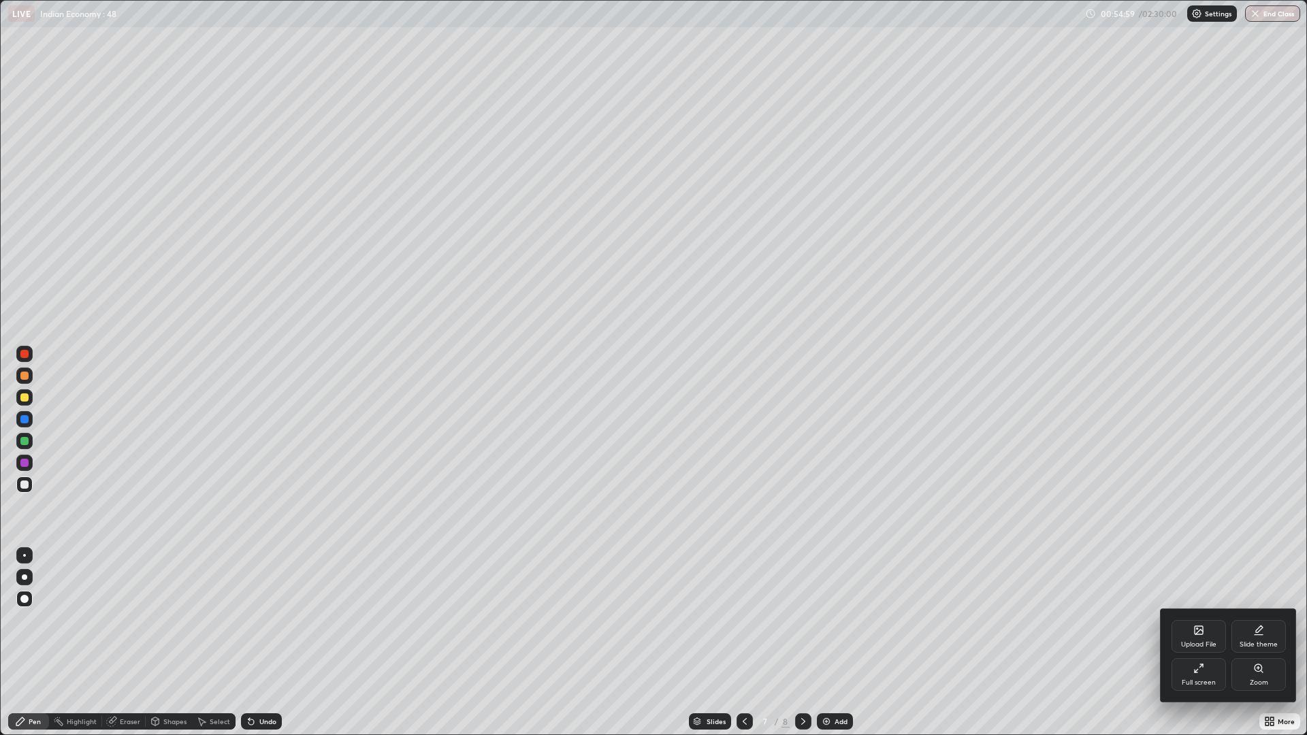
click at [1213, 643] on div "Full screen" at bounding box center [1199, 674] width 54 height 33
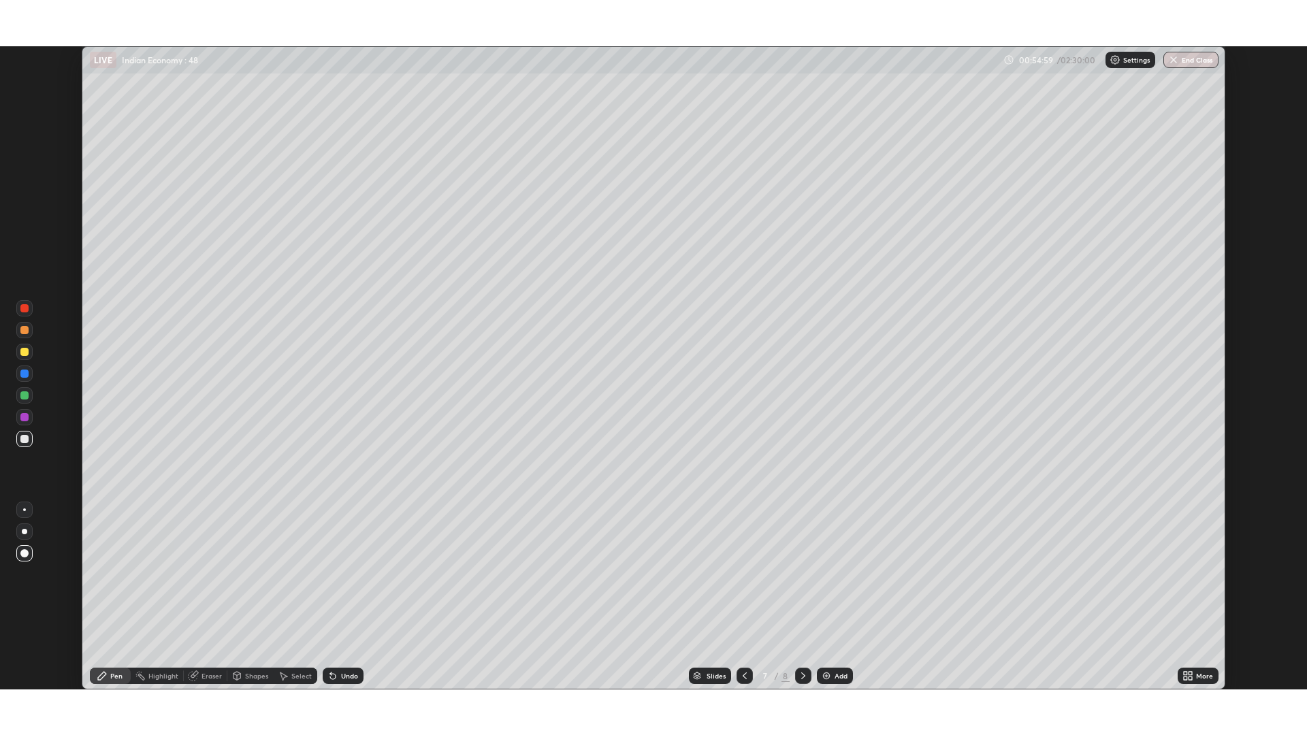
scroll to position [67440, 66776]
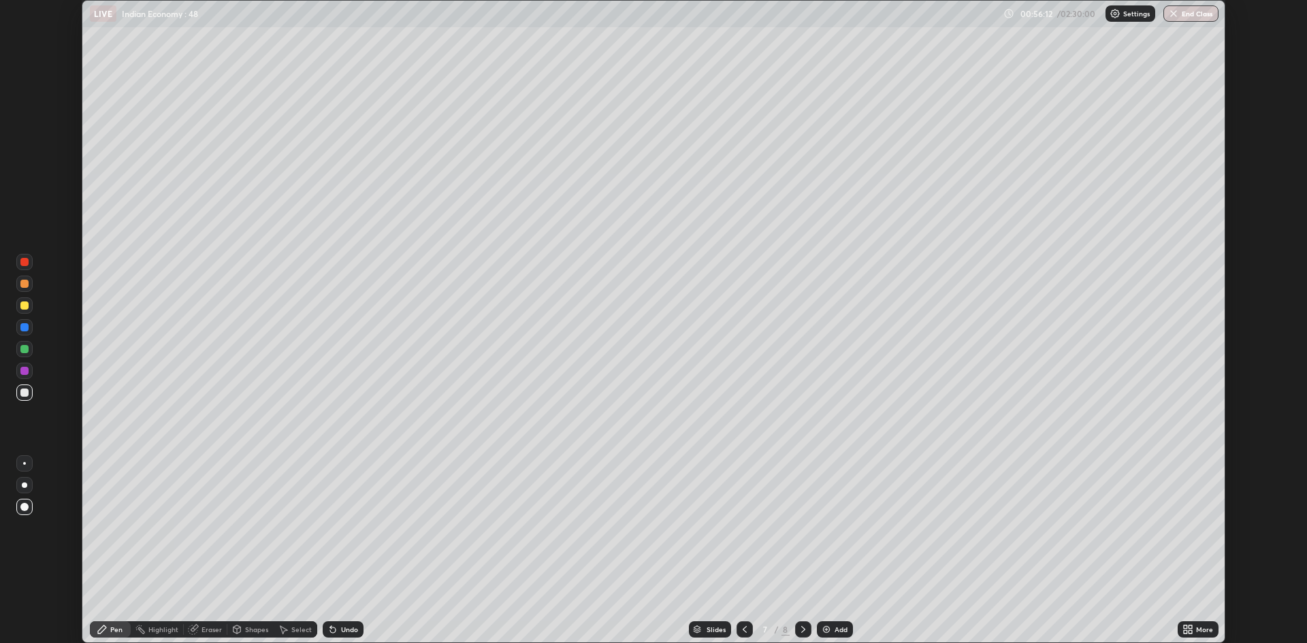
click at [1199, 623] on div "More" at bounding box center [1198, 630] width 41 height 16
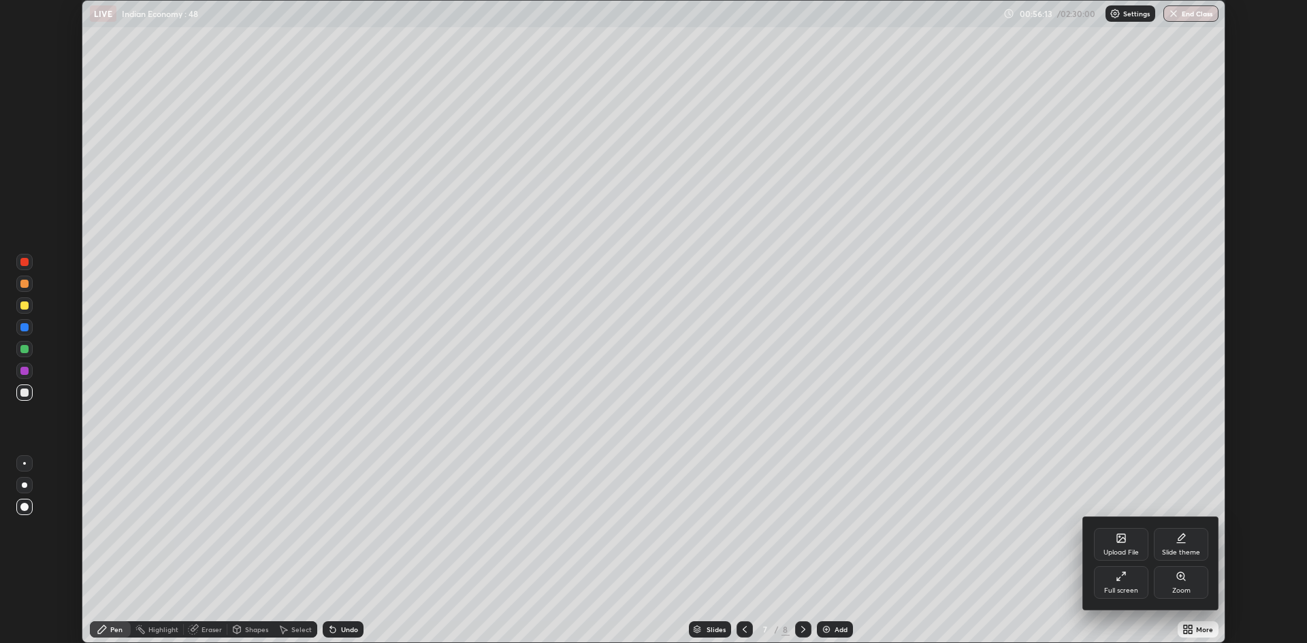
click at [1129, 573] on div "Full screen" at bounding box center [1121, 582] width 54 height 33
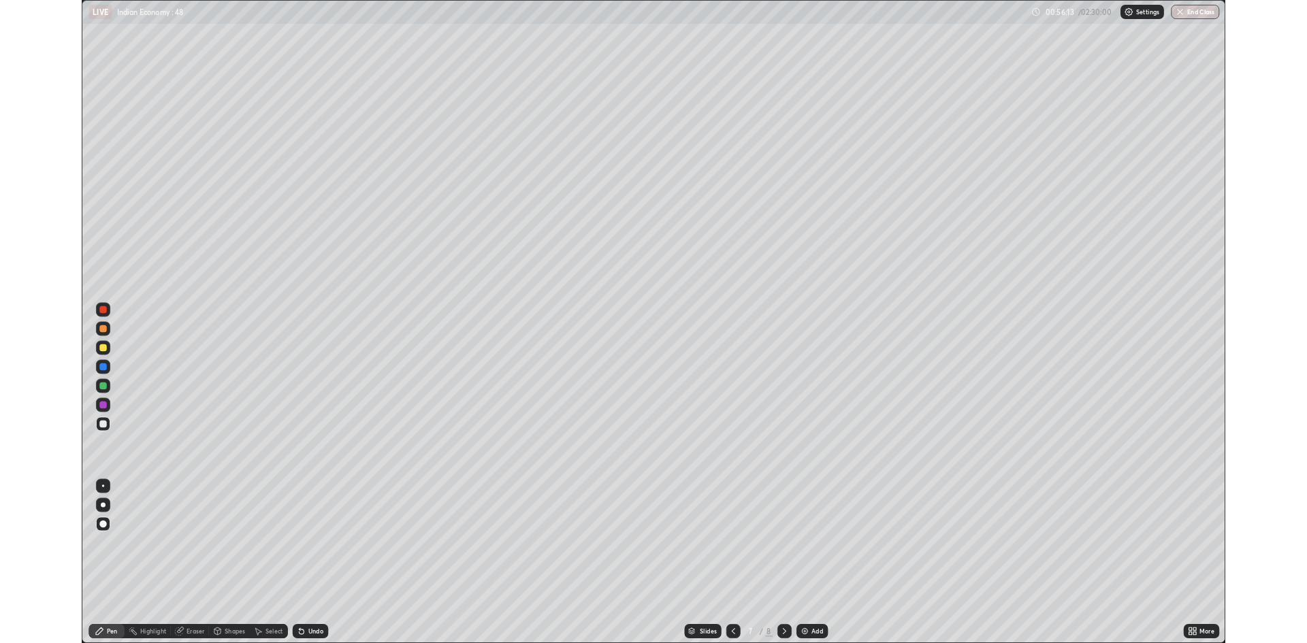
scroll to position [735, 1307]
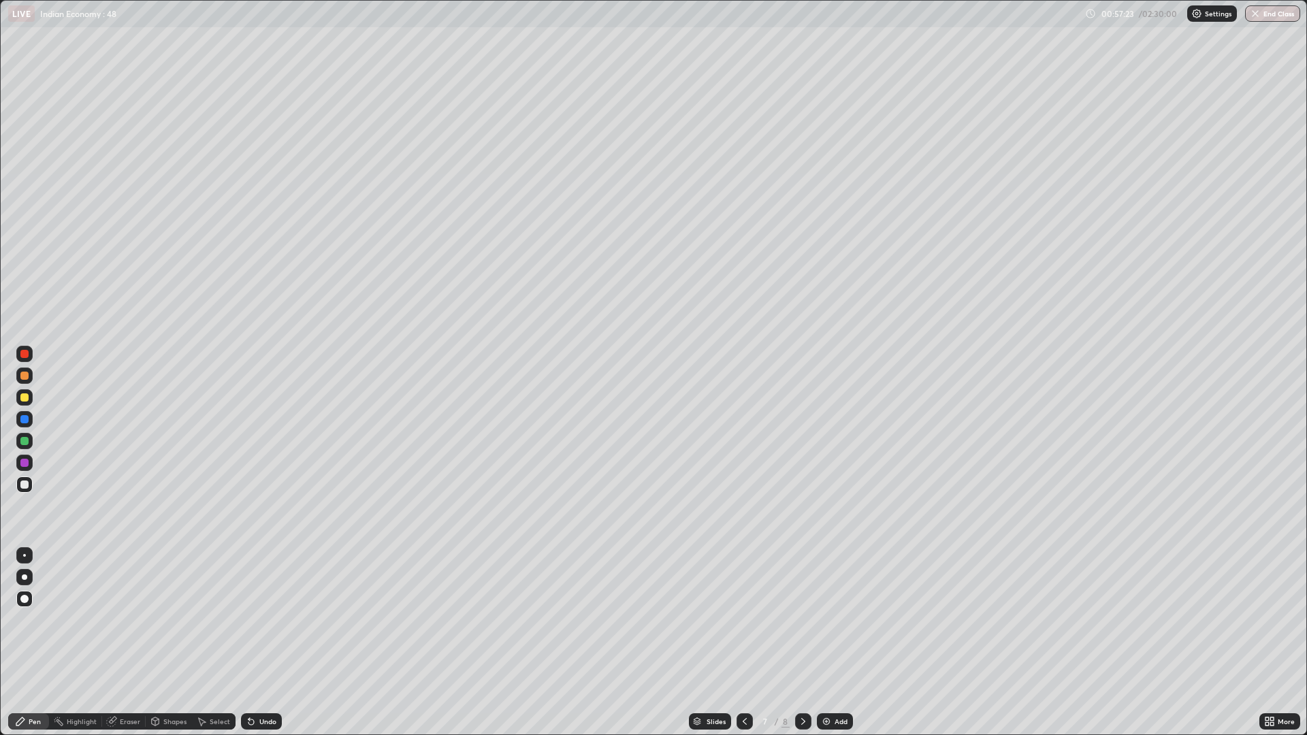
click at [739, 643] on div at bounding box center [745, 722] width 16 height 16
click at [741, 643] on icon at bounding box center [744, 721] width 11 height 11
click at [799, 643] on div at bounding box center [803, 721] width 16 height 27
click at [809, 643] on div at bounding box center [803, 722] width 16 height 16
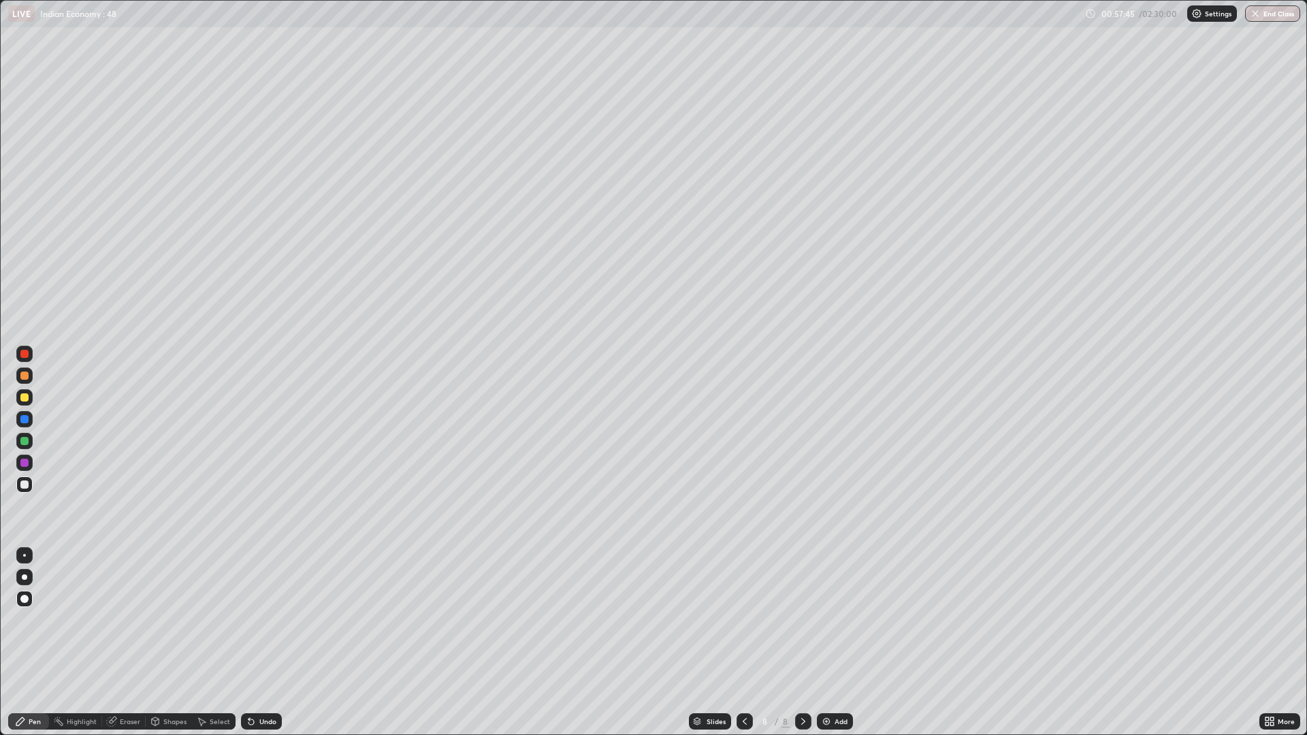
click at [743, 643] on icon at bounding box center [744, 721] width 11 height 11
click at [808, 643] on div at bounding box center [803, 721] width 16 height 27
click at [849, 643] on div "Add" at bounding box center [835, 722] width 36 height 16
click at [1282, 643] on div "More" at bounding box center [1280, 722] width 41 height 16
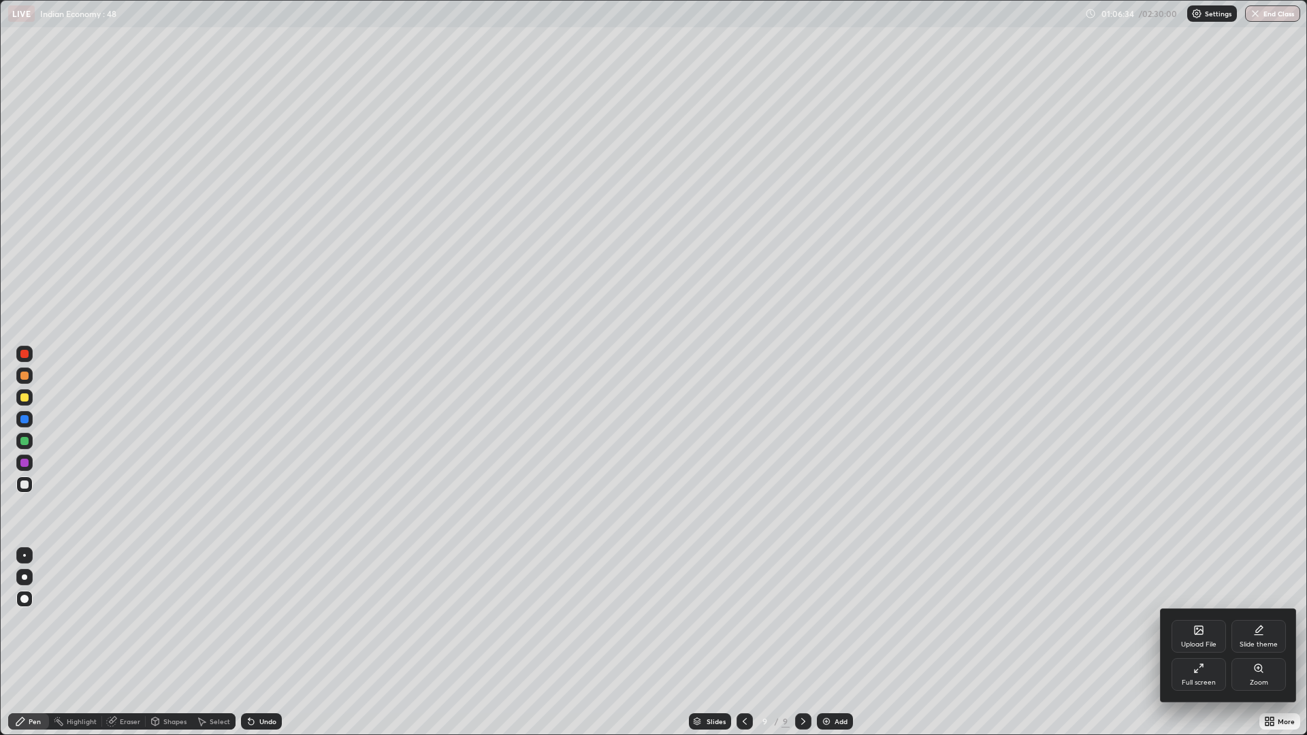
click at [37, 479] on div at bounding box center [653, 367] width 1307 height 735
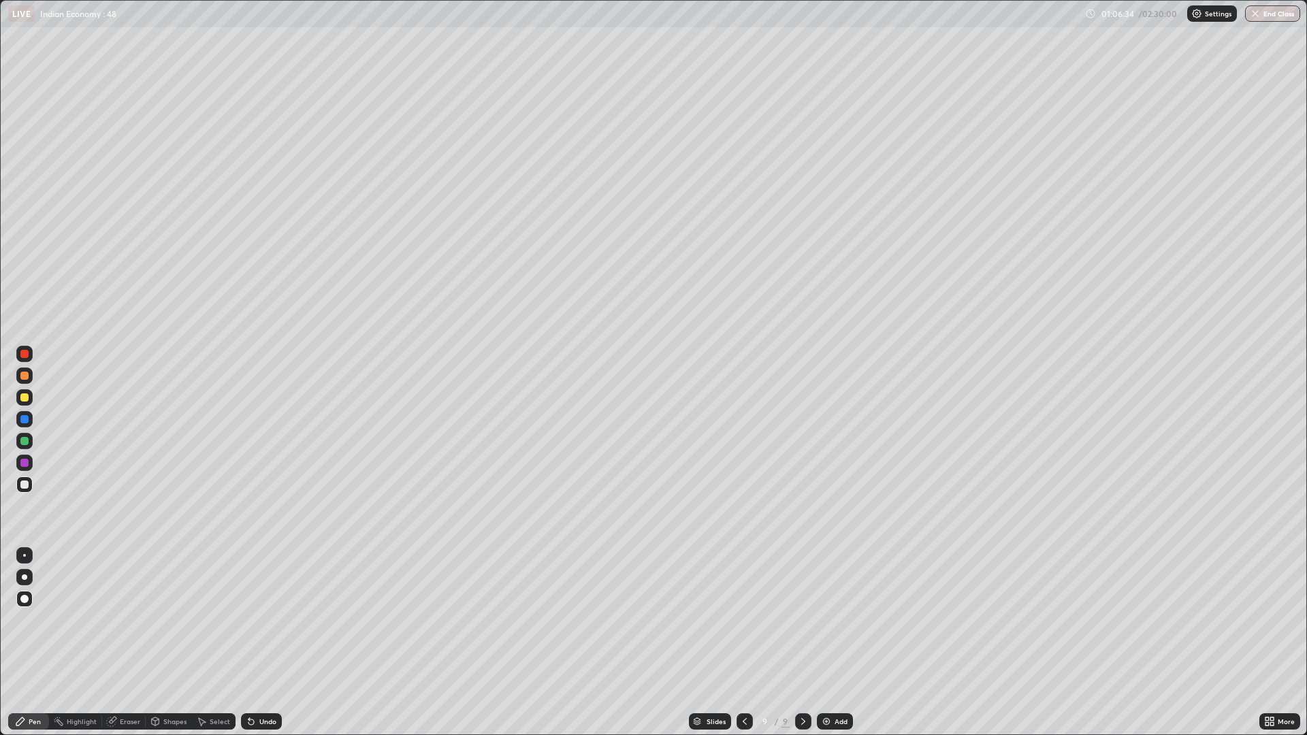
click at [29, 600] on div at bounding box center [24, 599] width 16 height 16
click at [29, 484] on div at bounding box center [24, 485] width 16 height 16
click at [1289, 643] on div "More" at bounding box center [1280, 722] width 41 height 16
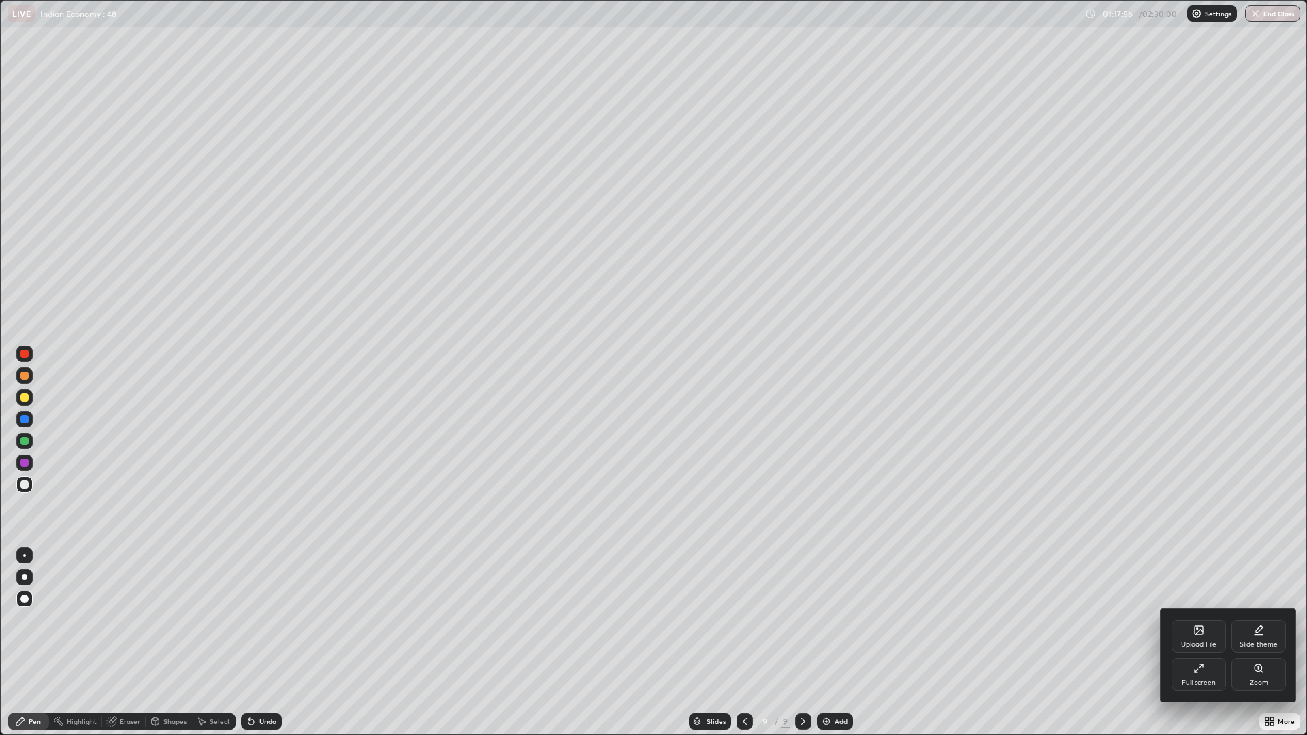
click at [1212, 643] on div "Full screen" at bounding box center [1199, 682] width 34 height 7
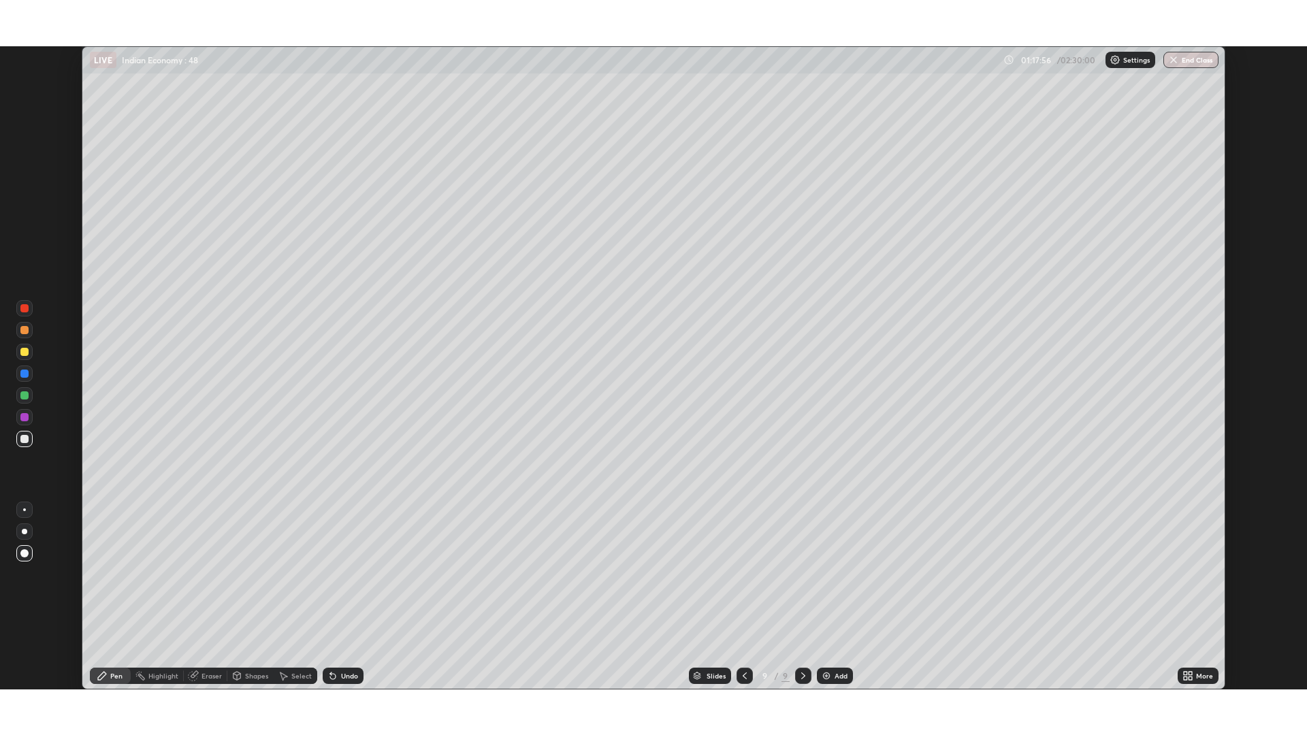
scroll to position [67440, 66776]
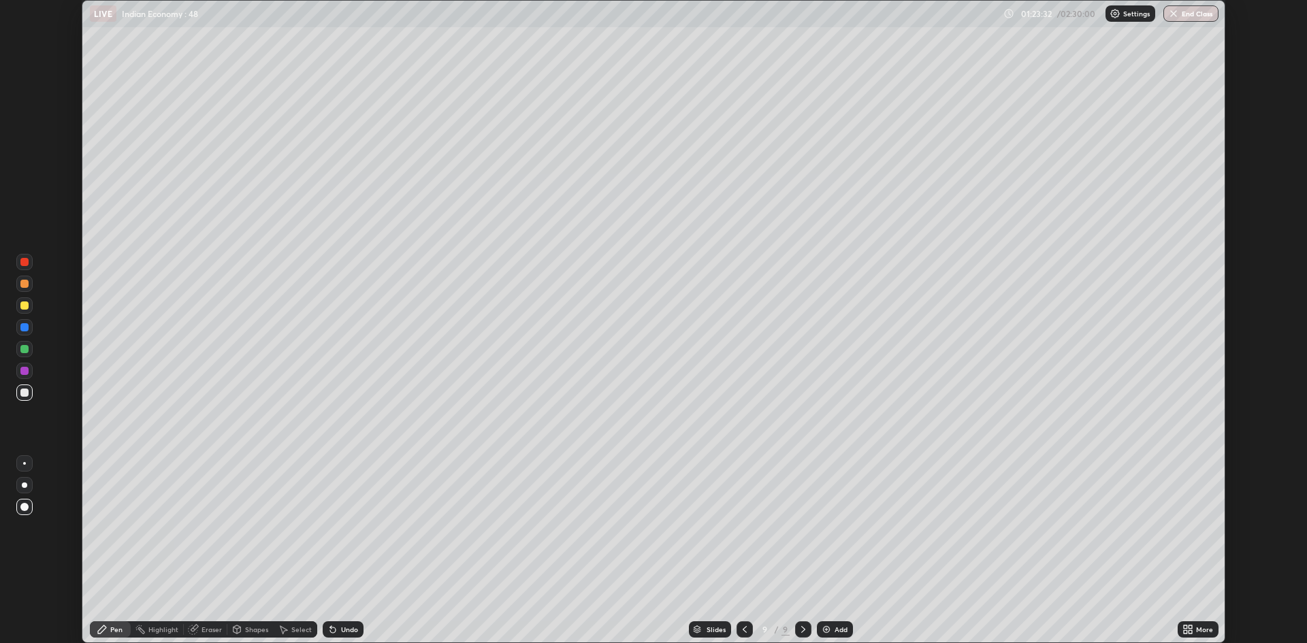
click at [1191, 628] on icon at bounding box center [1190, 627] width 3 height 3
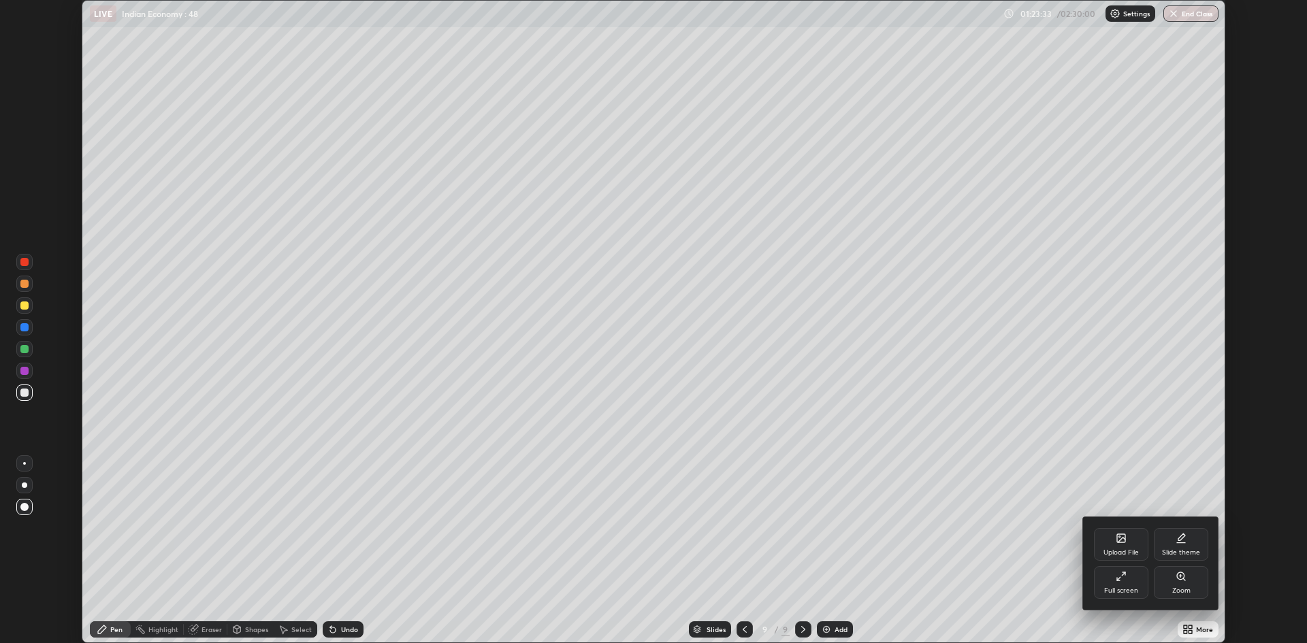
click at [1096, 581] on div "Full screen" at bounding box center [1121, 582] width 54 height 33
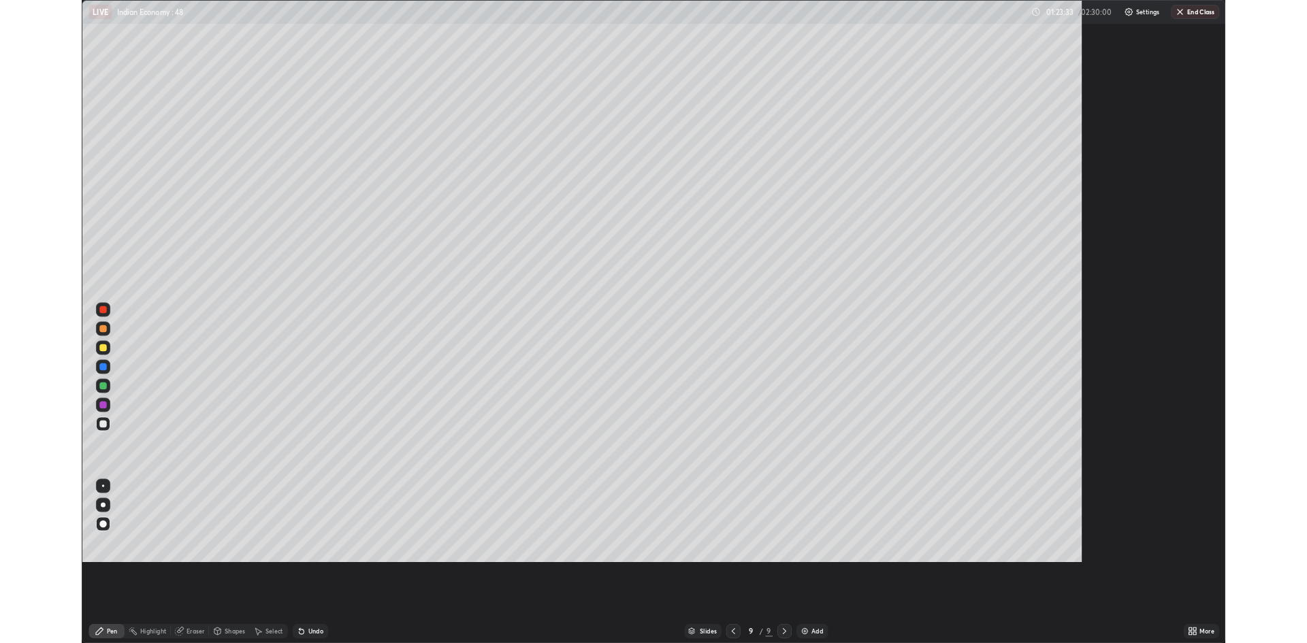
scroll to position [735, 1307]
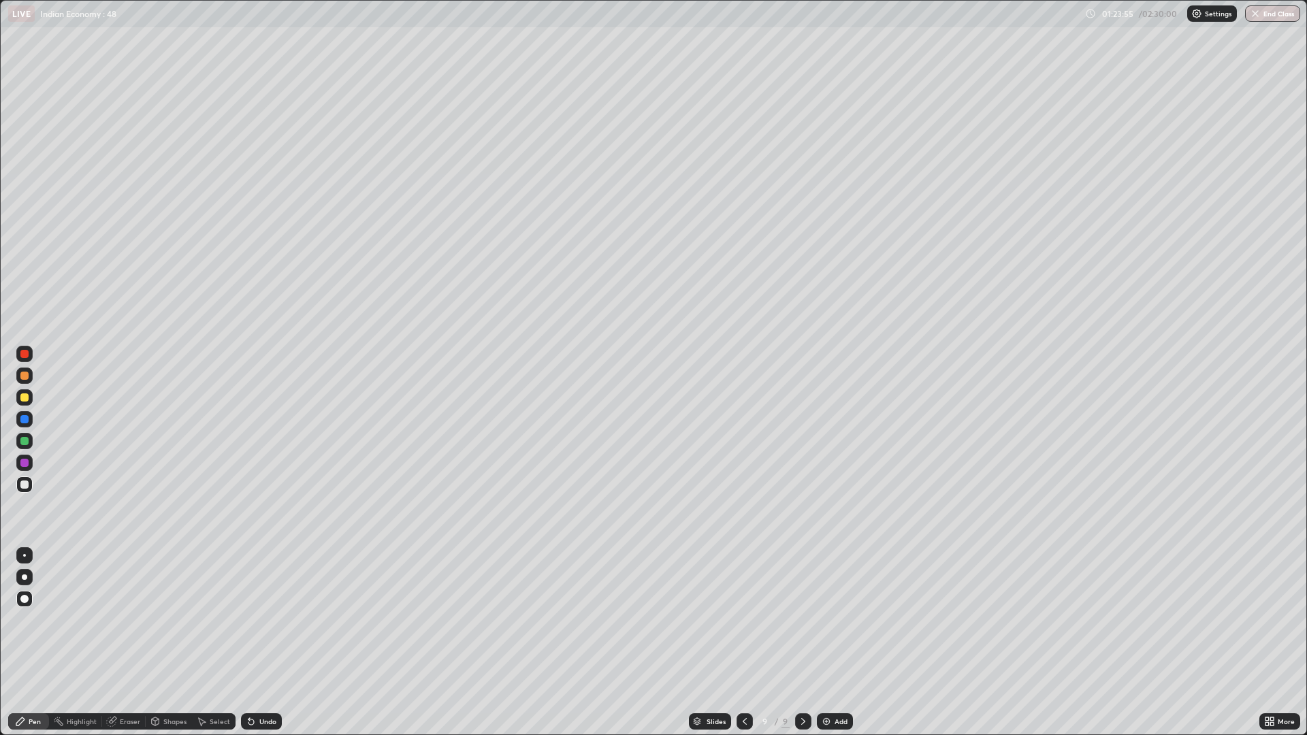
click at [1262, 643] on div "More" at bounding box center [1280, 722] width 41 height 16
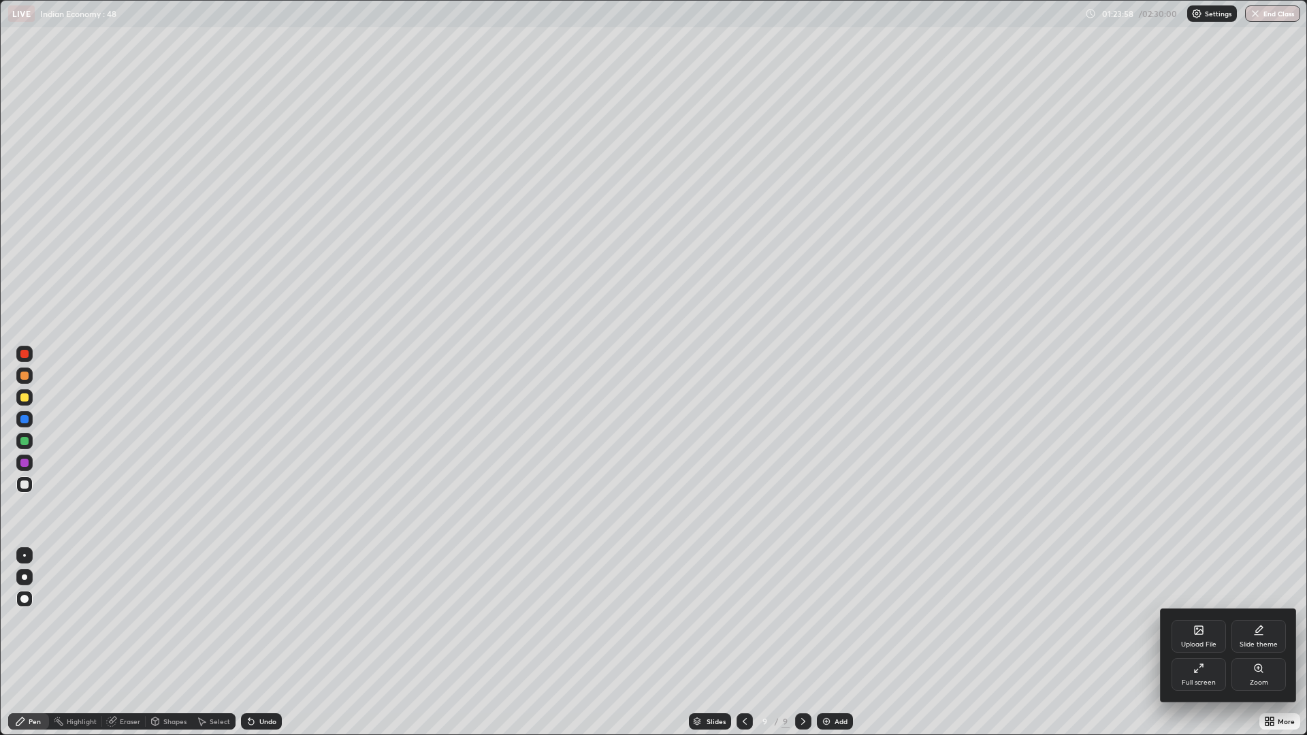
click at [1196, 643] on icon at bounding box center [1196, 671] width 3 height 3
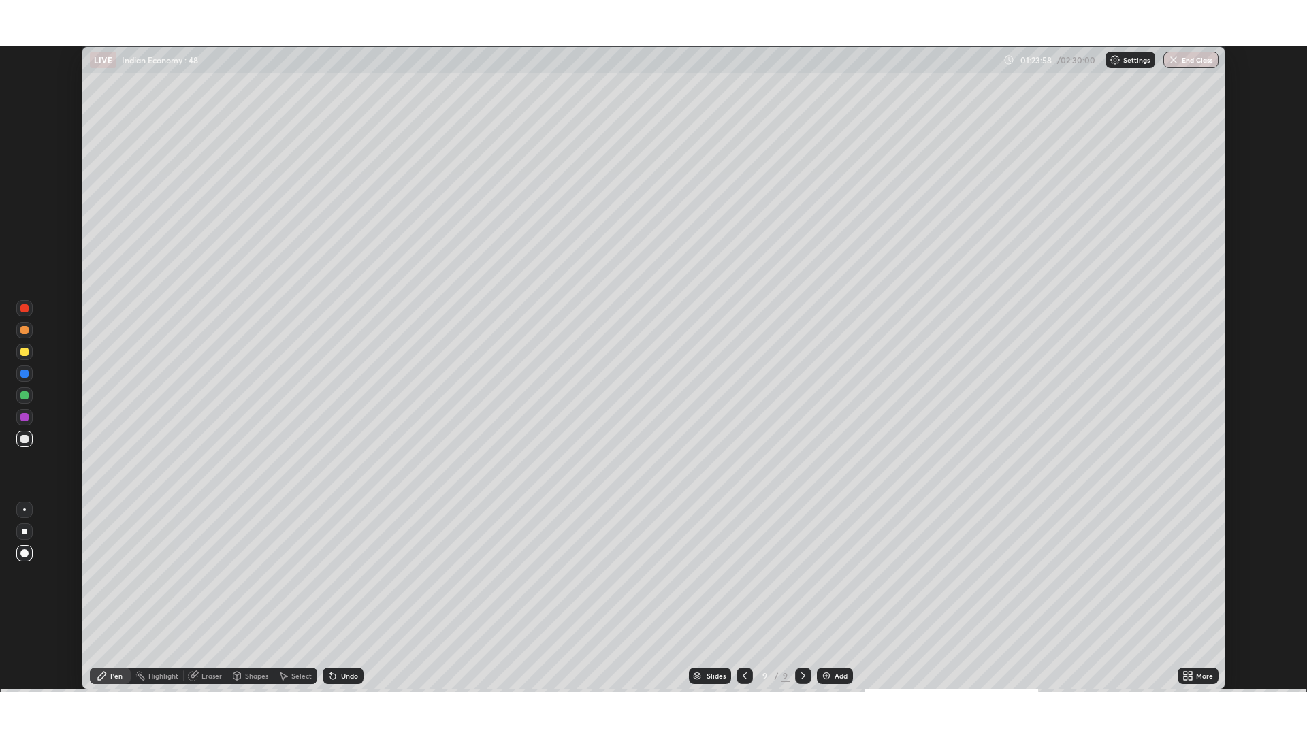
scroll to position [67440, 66776]
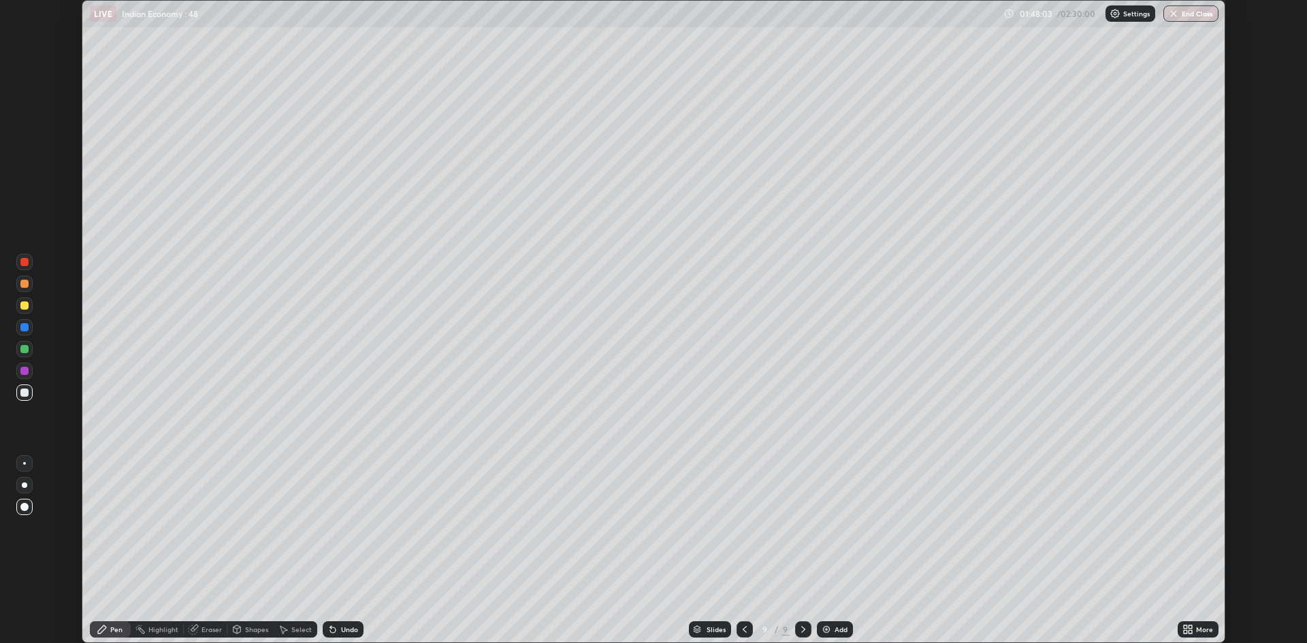
click at [1183, 624] on icon at bounding box center [1188, 629] width 11 height 11
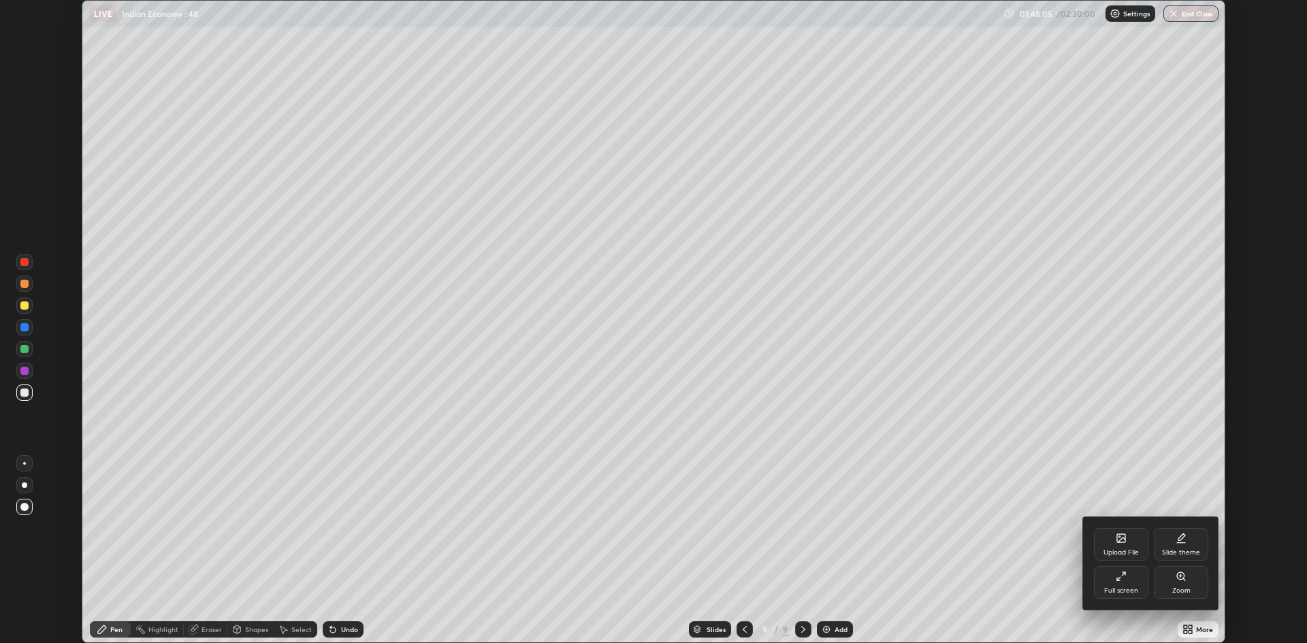
click at [833, 627] on div at bounding box center [653, 321] width 1307 height 643
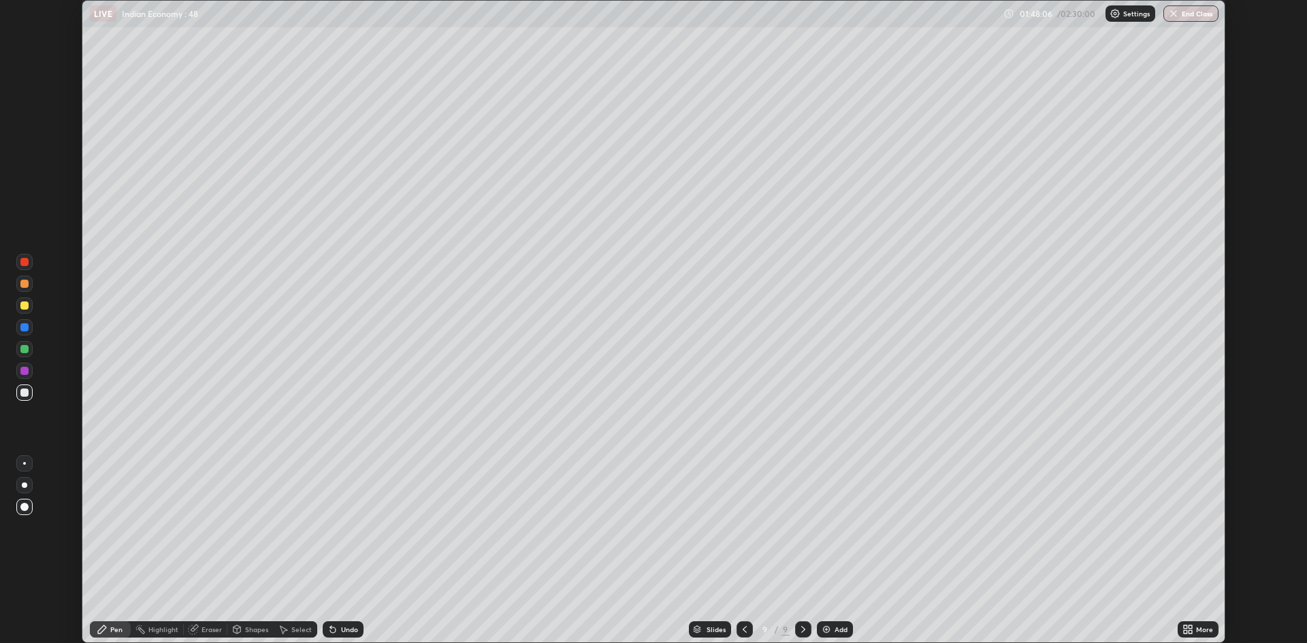
click at [826, 623] on div "Add" at bounding box center [835, 630] width 36 height 16
click at [823, 630] on img at bounding box center [826, 629] width 11 height 11
click at [1204, 626] on div "More" at bounding box center [1204, 629] width 17 height 7
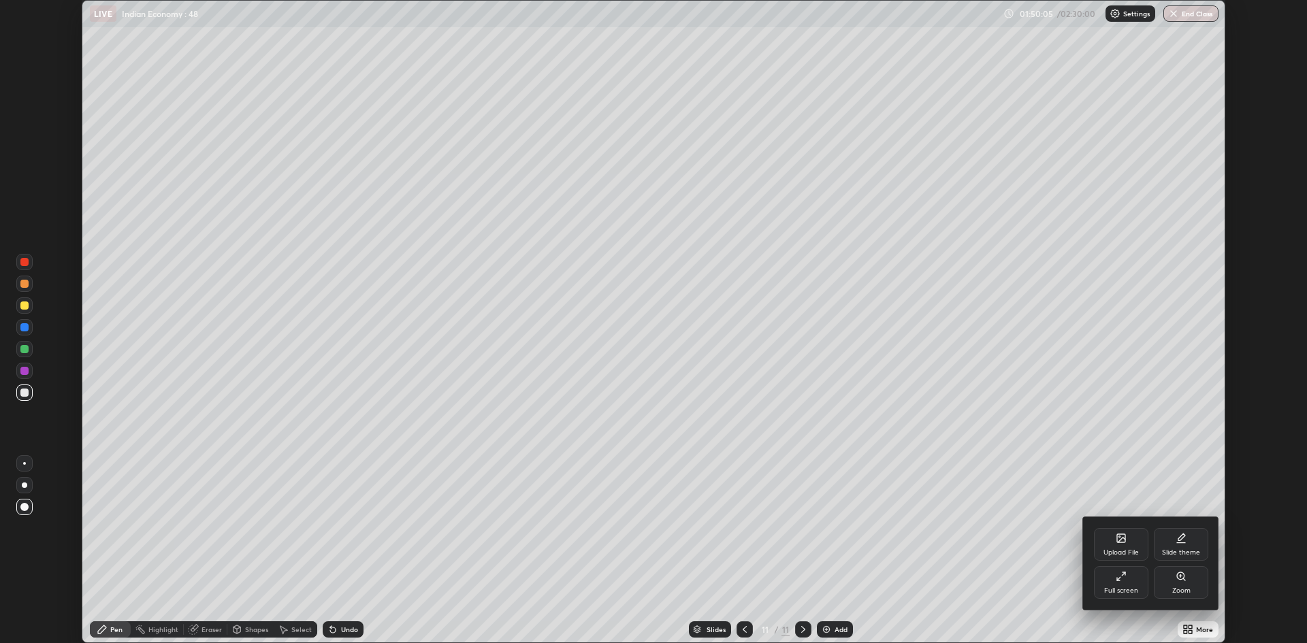
click at [1117, 594] on div "Full screen" at bounding box center [1121, 591] width 34 height 7
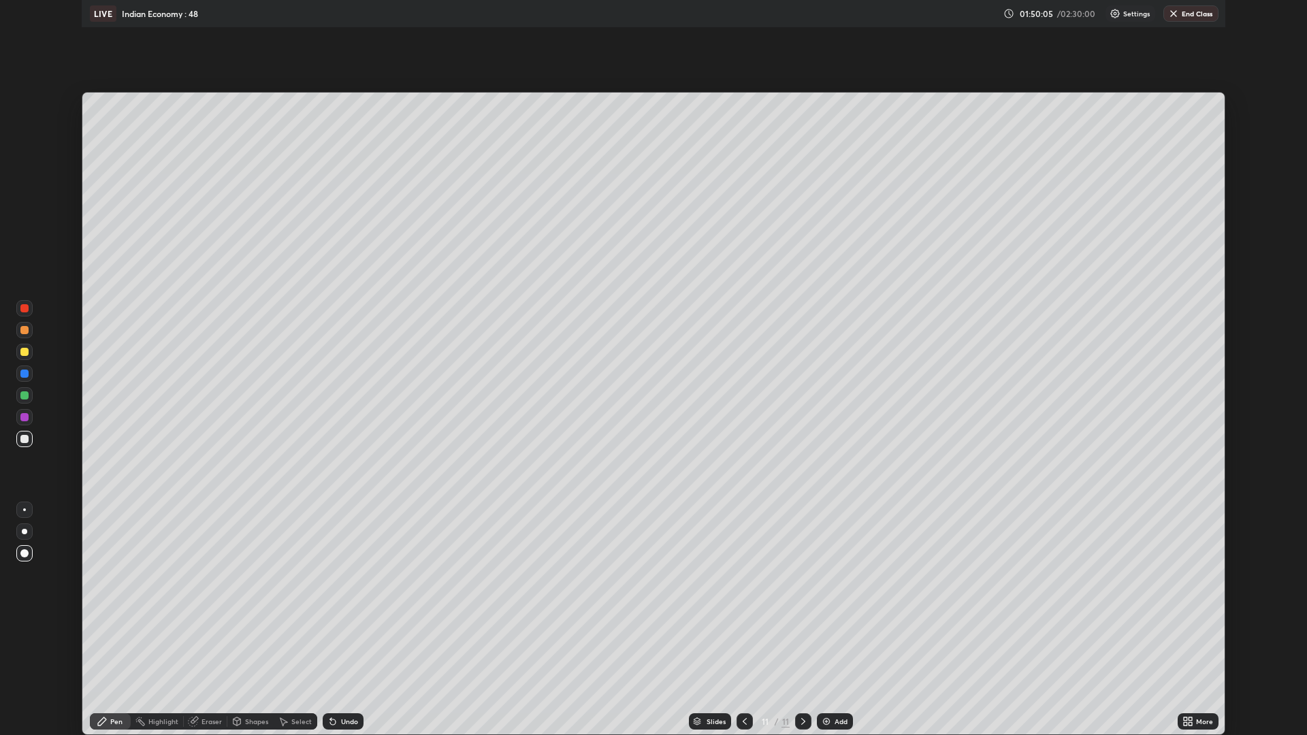
scroll to position [735, 1307]
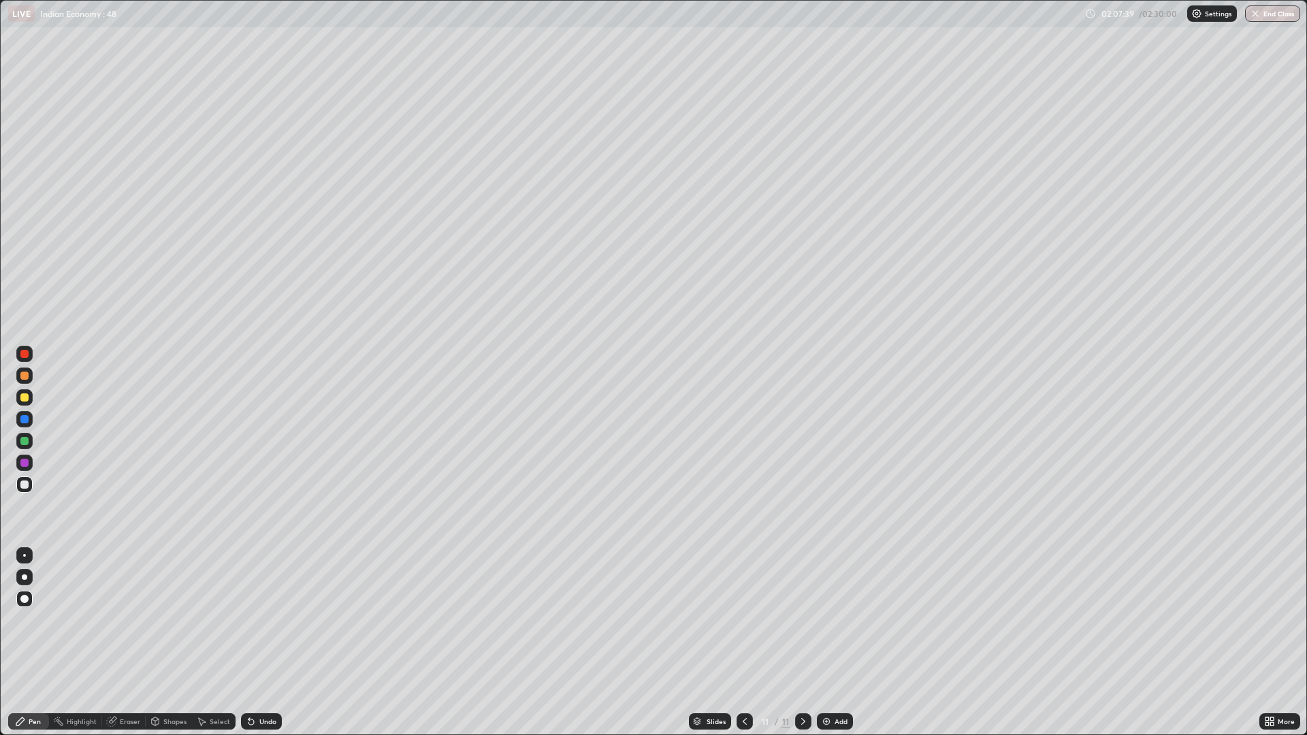
click at [845, 643] on div "Add" at bounding box center [841, 721] width 13 height 7
click at [842, 643] on div "Add" at bounding box center [841, 721] width 13 height 7
click at [838, 643] on div "Add" at bounding box center [835, 722] width 36 height 16
click at [750, 643] on div at bounding box center [745, 722] width 16 height 16
click at [838, 643] on div "Add" at bounding box center [841, 721] width 13 height 7
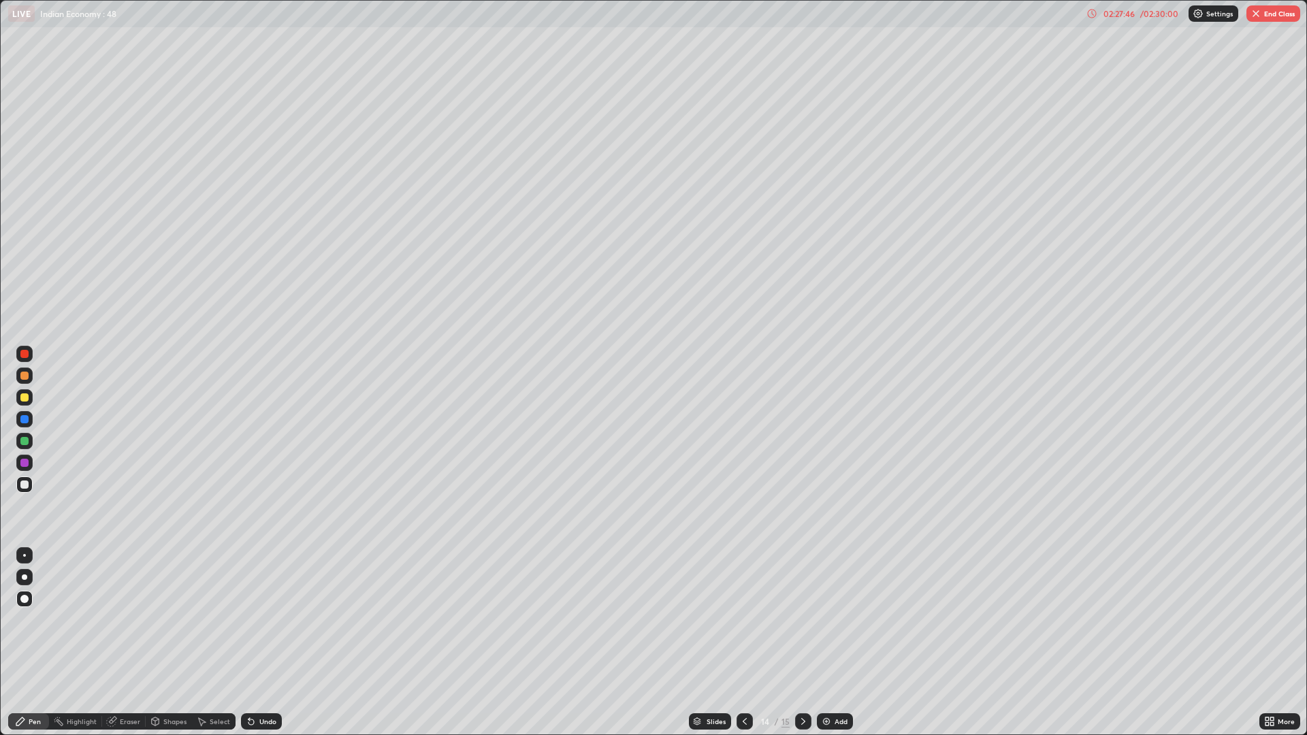
click at [804, 643] on icon at bounding box center [803, 721] width 11 height 11
click at [797, 643] on div at bounding box center [803, 722] width 16 height 16
click at [759, 643] on div "15" at bounding box center [765, 722] width 14 height 8
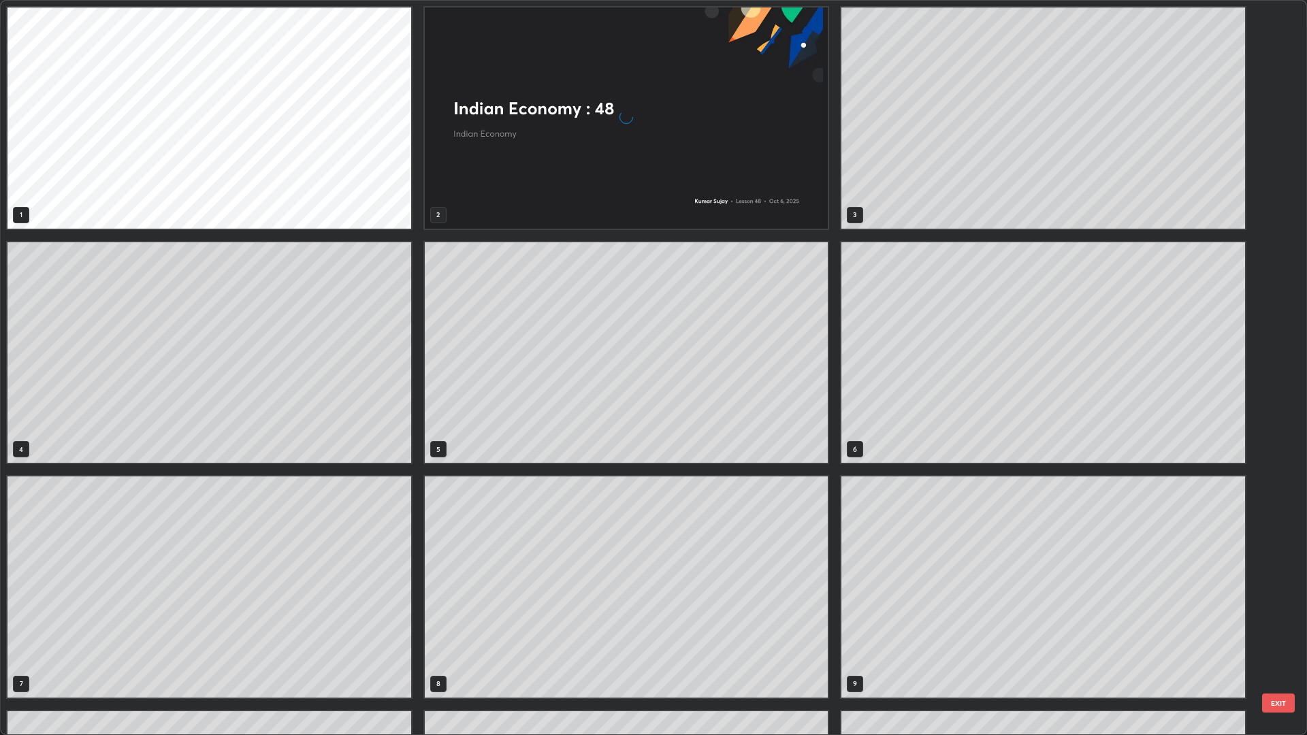
click at [746, 643] on div "1 2 3 4 5 6 7 8 9 10 11 12 13 14 15" at bounding box center [642, 368] width 1282 height 734
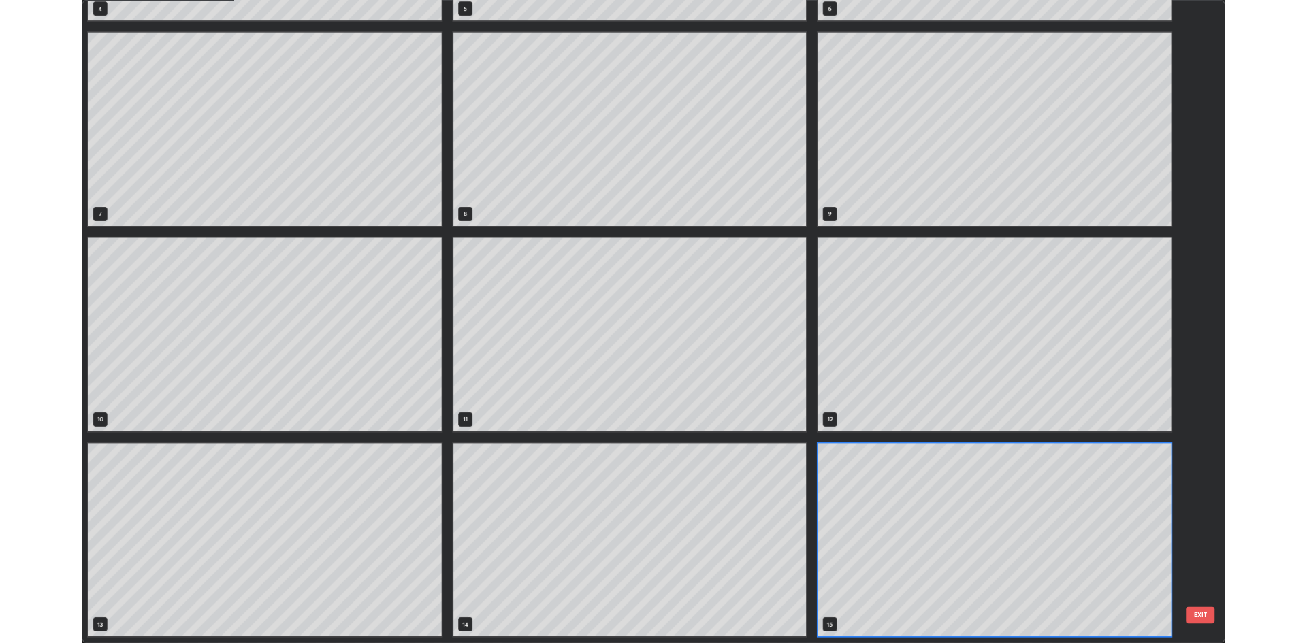
scroll to position [730, 1299]
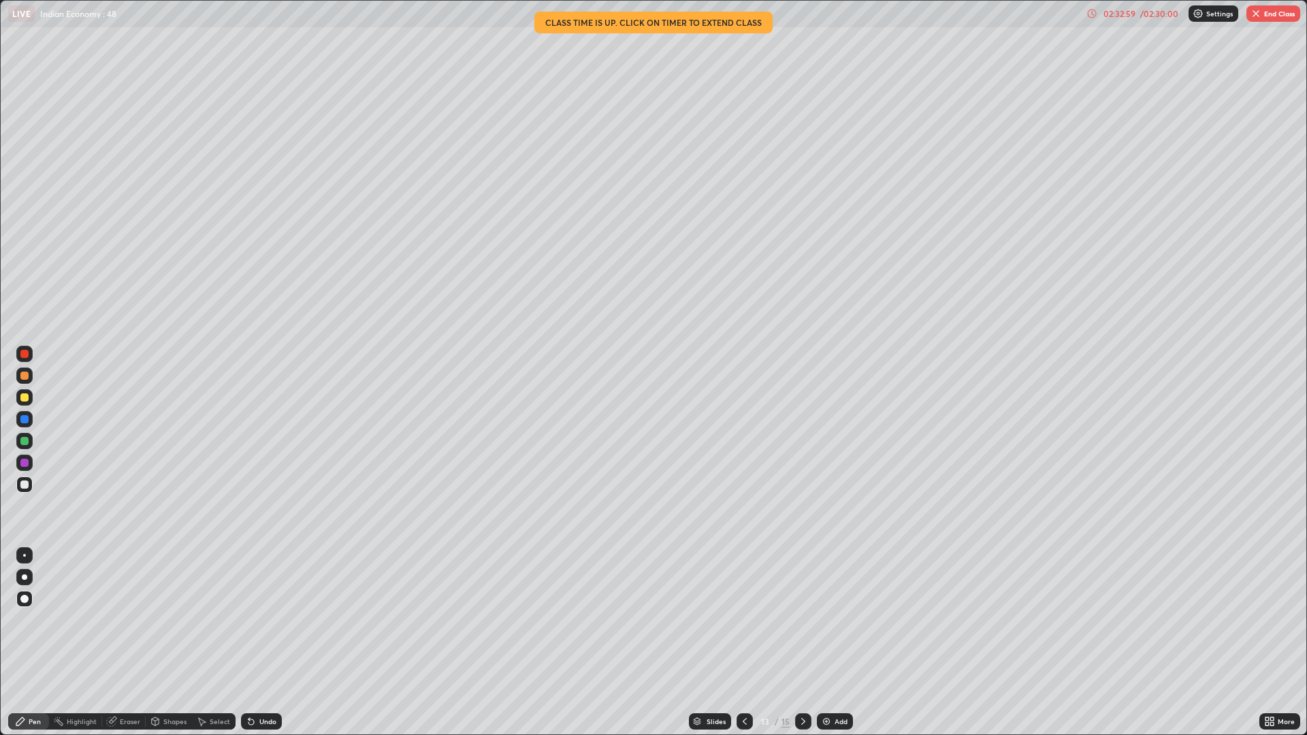
click at [1274, 14] on button "End Class" at bounding box center [1274, 13] width 54 height 16
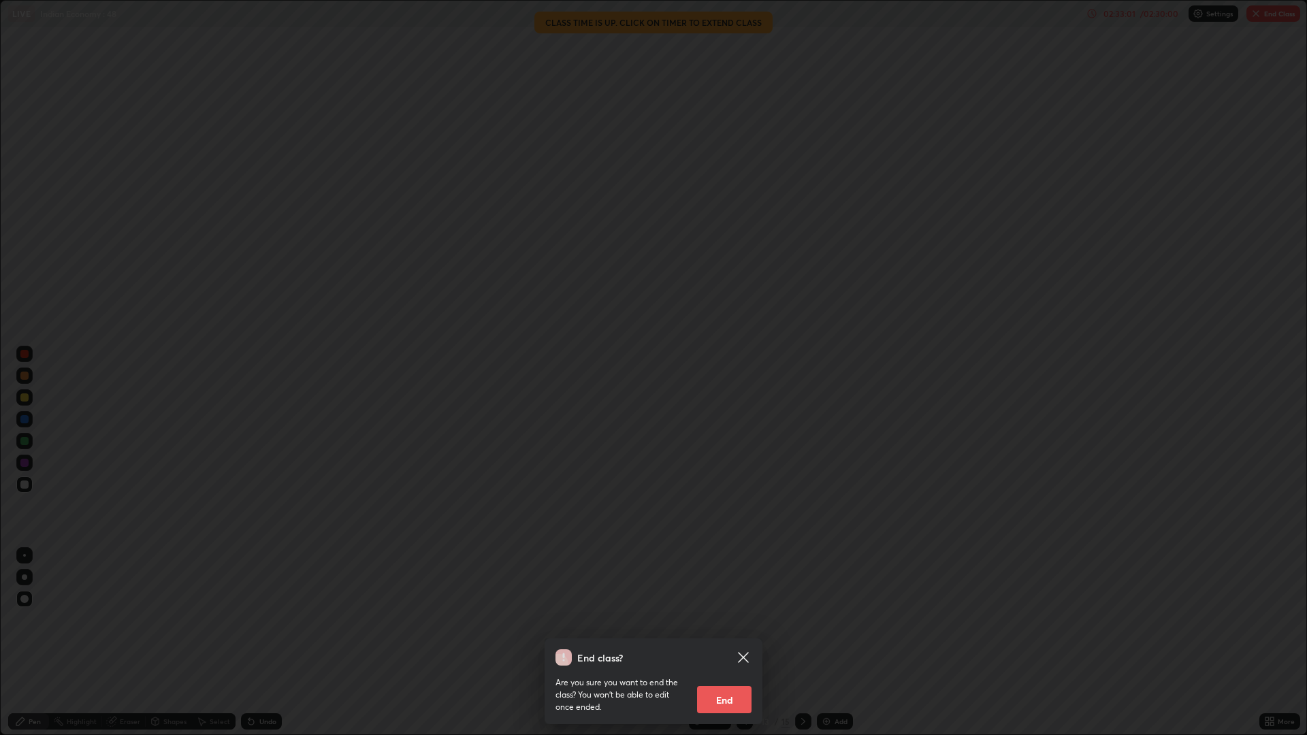
click at [724, 643] on button "End" at bounding box center [724, 699] width 54 height 27
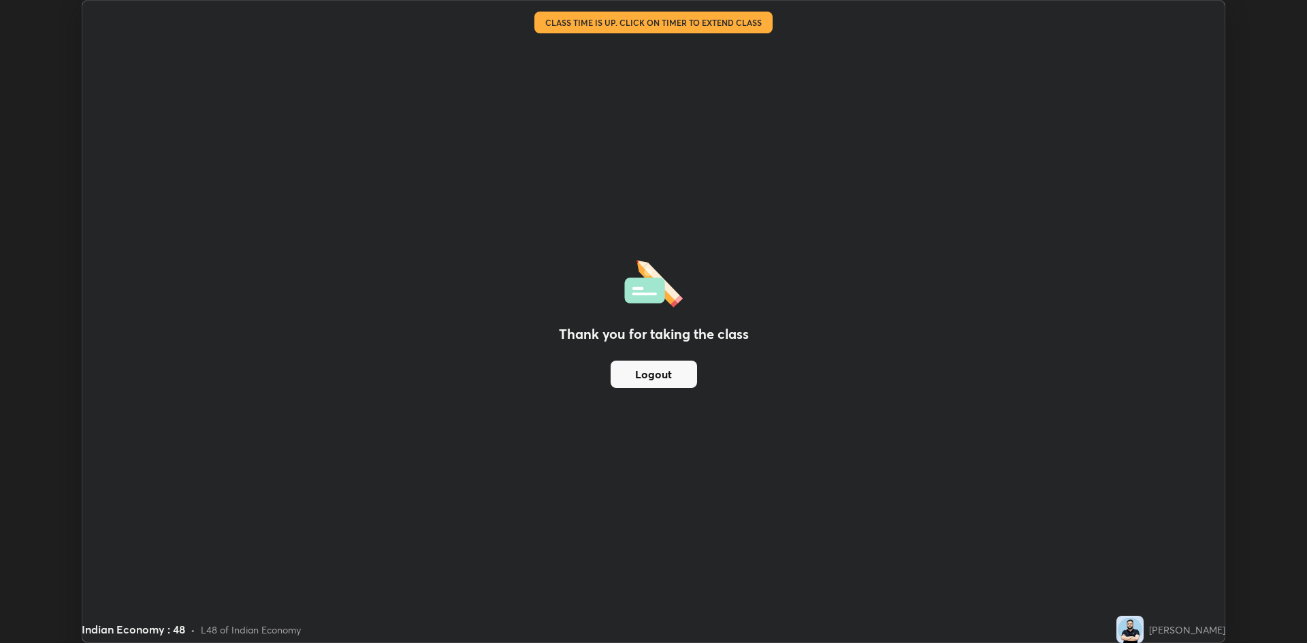
scroll to position [67440, 66776]
